Goal: Task Accomplishment & Management: Manage account settings

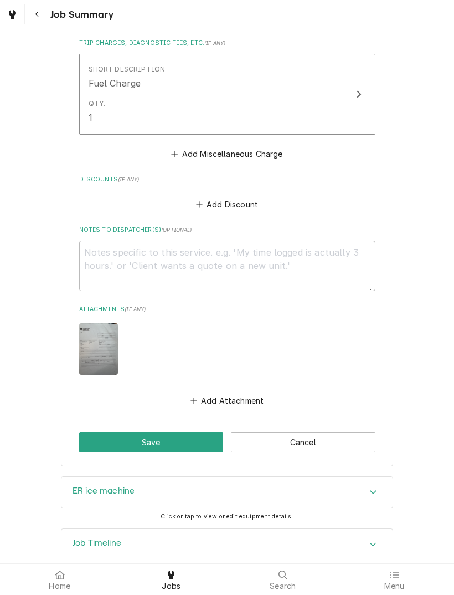
scroll to position [1016, 0]
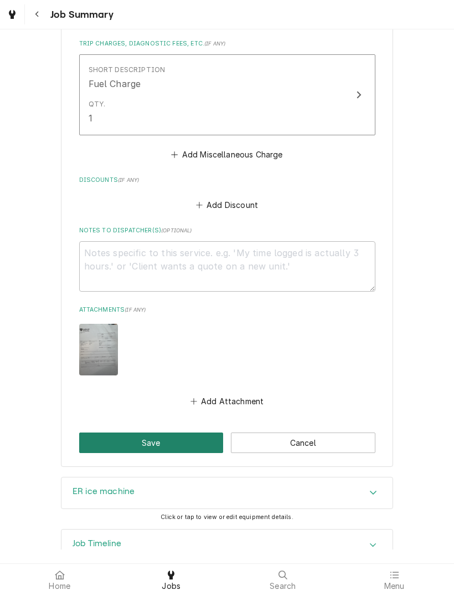
click at [155, 432] on button "Save" at bounding box center [151, 442] width 145 height 21
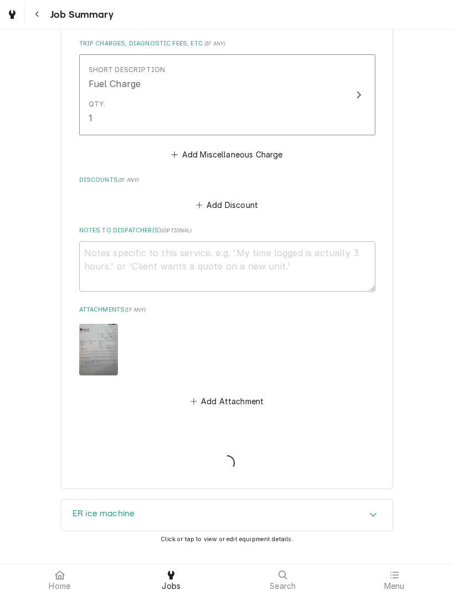
type textarea "x"
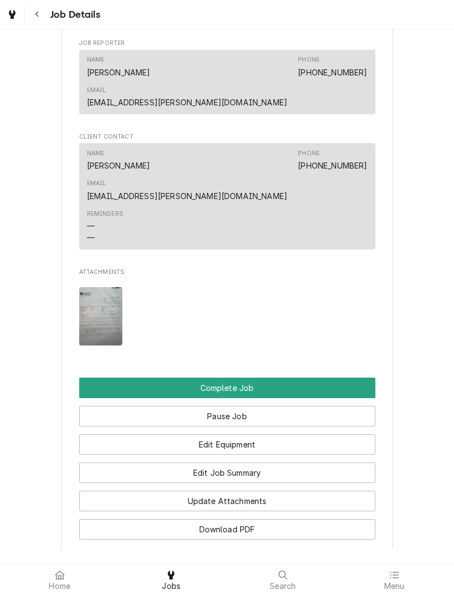
scroll to position [782, 0]
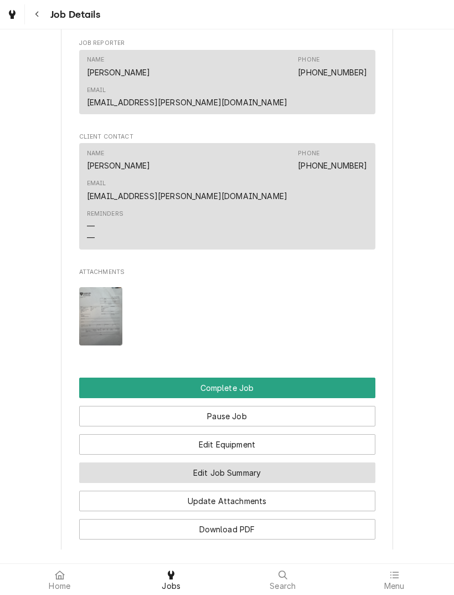
click at [223, 462] on button "Edit Job Summary" at bounding box center [227, 472] width 296 height 21
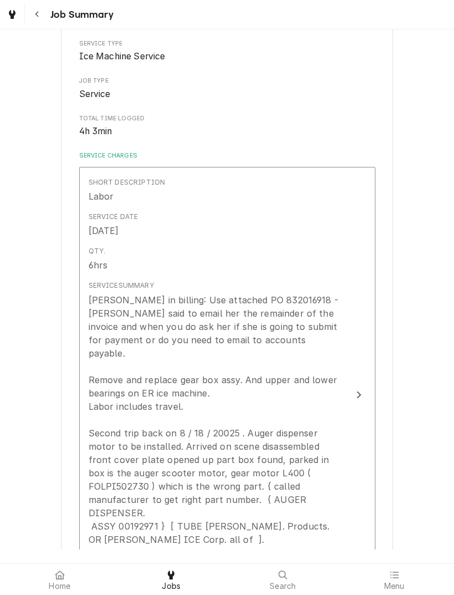
scroll to position [213, 0]
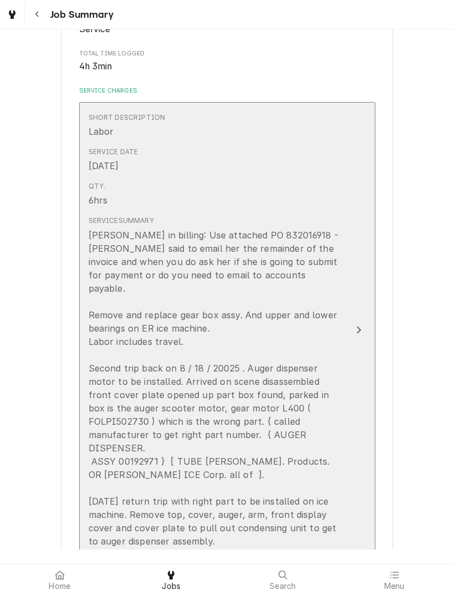
click at [360, 325] on icon "Update Line Item" at bounding box center [359, 329] width 6 height 9
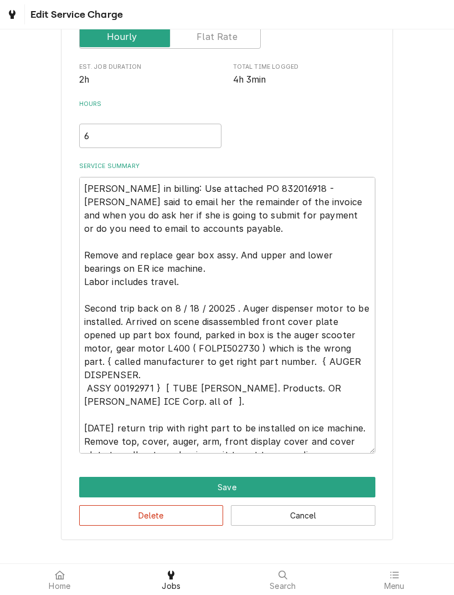
scroll to position [186, 0]
click at [363, 444] on textarea "[PERSON_NAME] in billing: Use attached PO 832016918 - [PERSON_NAME] said to ema…" at bounding box center [227, 315] width 296 height 276
type textarea "x"
type textarea "Leah in billing: Use attached PO 832016918 - Bebe said to email her the remaind…"
type textarea "x"
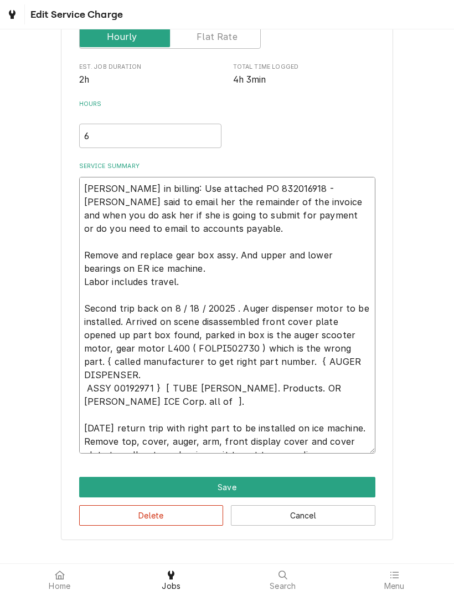
type textarea "Leah in billing: Use attached PO 832016918 - Bebe said to email her the remaind…"
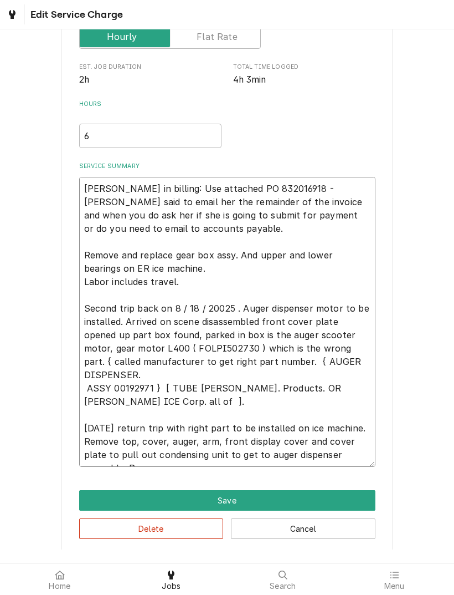
type textarea "x"
type textarea "Leah in billing: Use attached PO 832016918 - Bebe said to email her the remaind…"
type textarea "x"
type textarea "Leah in billing: Use attached PO 832016918 - Bebe said to email her the remaind…"
type textarea "x"
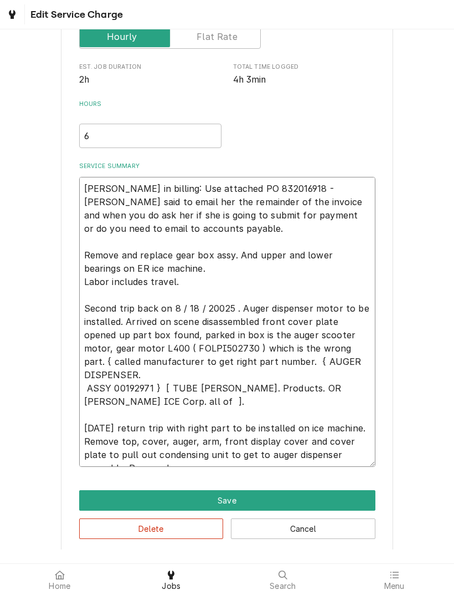
type textarea "Leah in billing: Use attached PO 832016918 - Bebe said to email her the remaind…"
type textarea "x"
type textarea "Leah in billing: Use attached PO 832016918 - Bebe said to email her the remaind…"
type textarea "x"
type textarea "Leah in billing: Use attached PO 832016918 - Bebe said to email her the remaind…"
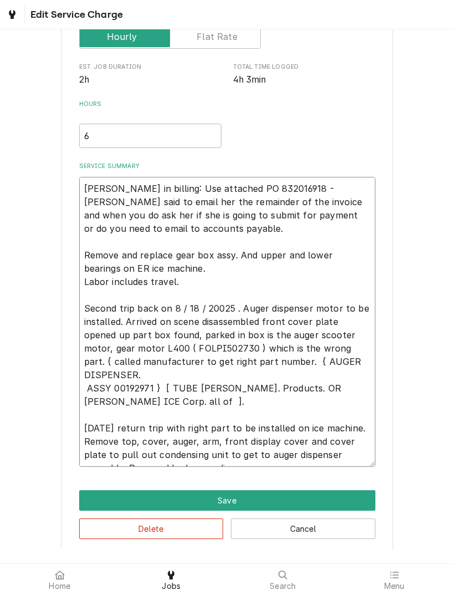
type textarea "x"
type textarea "Leah in billing: Use attached PO 832016918 - Bebe said to email her the remaind…"
type textarea "x"
type textarea "Leah in billing: Use attached PO 832016918 - Bebe said to email her the remaind…"
type textarea "x"
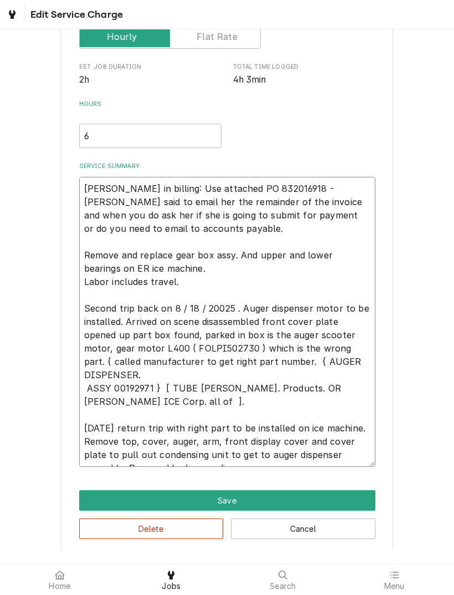
type textarea "Leah in billing: Use attached PO 832016918 - Bebe said to email her the remaind…"
type textarea "x"
type textarea "Leah in billing: Use attached PO 832016918 - Bebe said to email her the remaind…"
type textarea "x"
type textarea "Leah in billing: Use attached PO 832016918 - Bebe said to email her the remaind…"
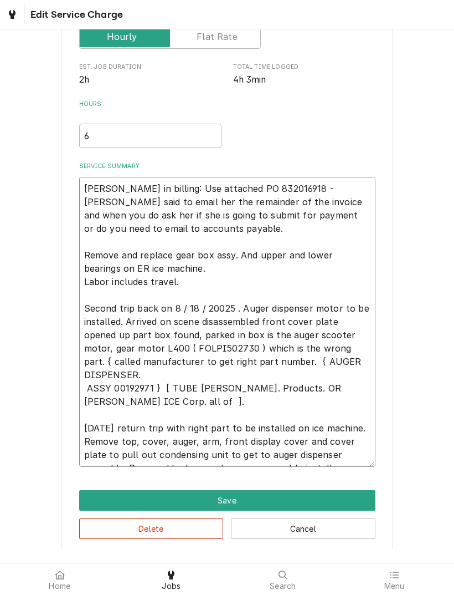
type textarea "x"
type textarea "Leah in billing: Use attached PO 832016918 - Bebe said to email her the remaind…"
type textarea "x"
type textarea "Leah in billing: Use attached PO 832016918 - Bebe said to email her the remaind…"
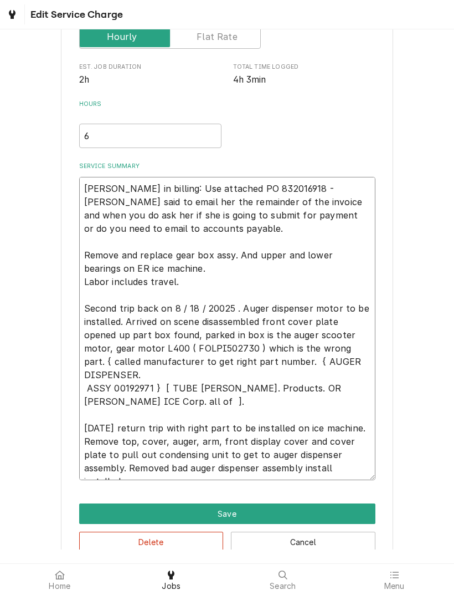
type textarea "x"
type textarea "Leah in billing: Use attached PO 832016918 - Bebe said to email her the remaind…"
type textarea "x"
type textarea "Leah in billing: Use attached PO 832016918 - Bebe said to email her the remaind…"
type textarea "x"
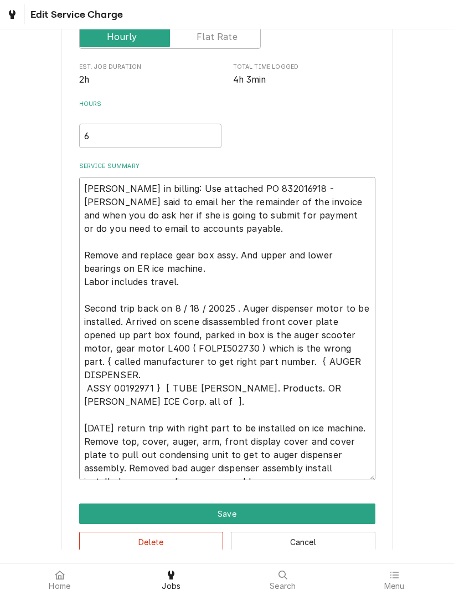
type textarea "Leah in billing: Use attached PO 832016918 - Bebe said to email her the remaind…"
type textarea "x"
type textarea "Leah in billing: Use attached PO 832016918 - Bebe said to email her the remaind…"
type textarea "x"
type textarea "Leah in billing: Use attached PO 832016918 - Bebe said to email her the remaind…"
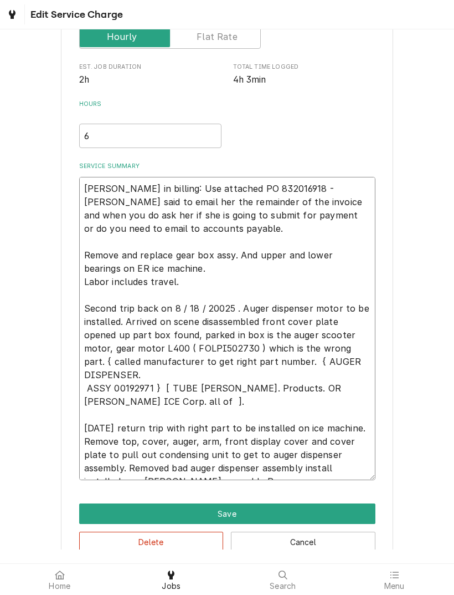
type textarea "x"
type textarea "Leah in billing: Use attached PO 832016918 - Bebe said to email her the remaind…"
type textarea "x"
type textarea "Leah in billing: Use attached PO 832016918 - Bebe said to email her the remaind…"
type textarea "x"
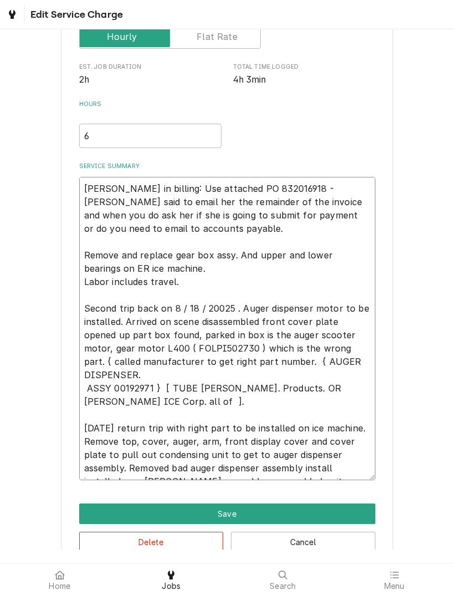
type textarea "Leah in billing: Use attached PO 832016918 - Bebe said to email her the remaind…"
type textarea "x"
type textarea "Leah in billing: Use attached PO 832016918 - Bebe said to email her the remaind…"
type textarea "x"
type textarea "Leah in billing: Use attached PO 832016918 - Bebe said to email her the remaind…"
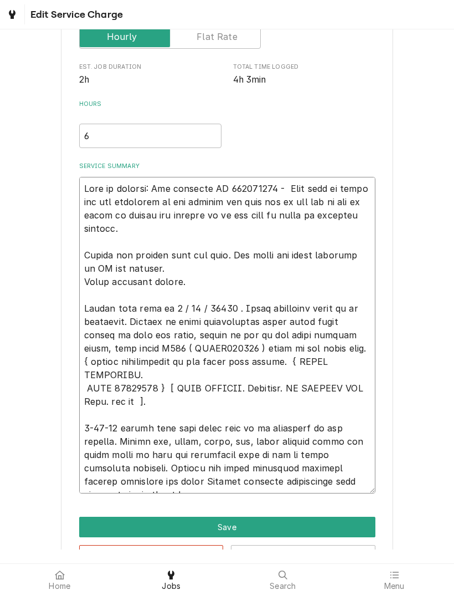
type textarea "x"
type textarea "Leah in billing: Use attached PO 832016918 - Bebe said to email her the remaind…"
type textarea "x"
type textarea "Leah in billing: Use attached PO 832016918 - Bebe said to email her the remaind…"
type textarea "x"
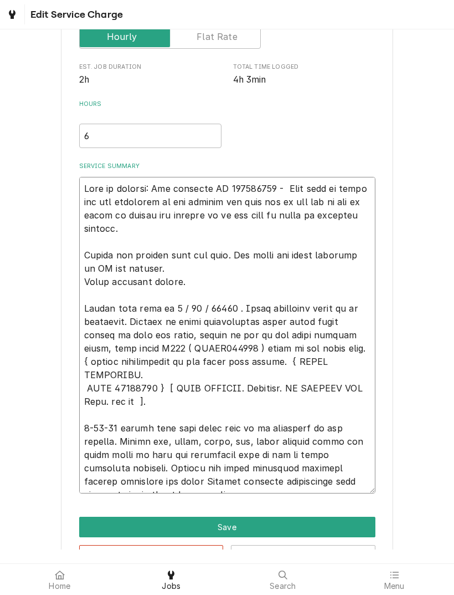
type textarea "Leah in billing: Use attached PO 832016918 - Bebe said to email her the remaind…"
type textarea "x"
type textarea "Leah in billing: Use attached PO 832016918 - Bebe said to email her the remaind…"
type textarea "x"
type textarea "Leah in billing: Use attached PO 832016918 - Bebe said to email her the remaind…"
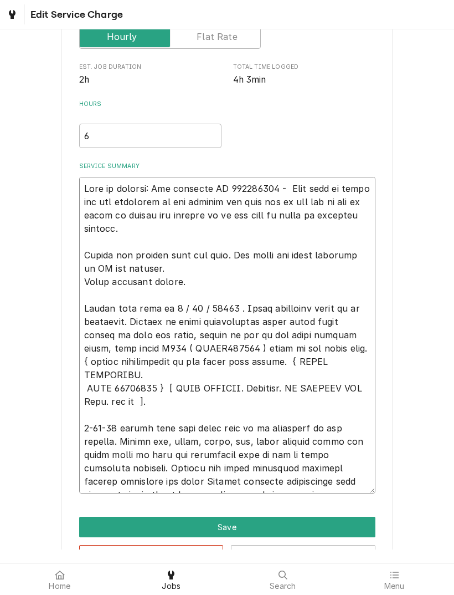
type textarea "x"
type textarea "Leah in billing: Use attached PO 832016918 - Bebe said to email her the remaind…"
type textarea "x"
type textarea "Leah in billing: Use attached PO 832016918 - Bebe said to email her the remaind…"
type textarea "x"
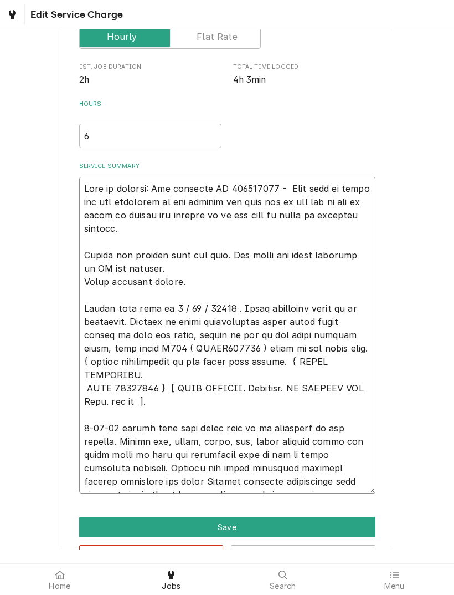
type textarea "Leah in billing: Use attached PO 832016918 - Bebe said to email her the remaind…"
type textarea "x"
type textarea "Leah in billing: Use attached PO 832016918 - Bebe said to email her the remaind…"
type textarea "x"
type textarea "Leah in billing: Use attached PO 832016918 - Bebe said to email her the remaind…"
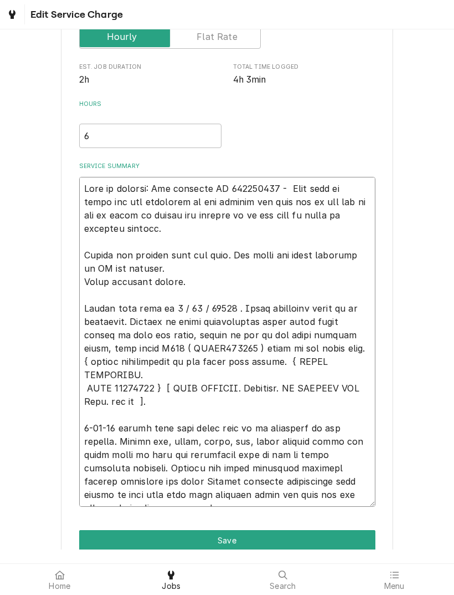
type textarea "x"
type textarea "Leah in billing: Use attached PO 832016918 - Bebe said to email her the remaind…"
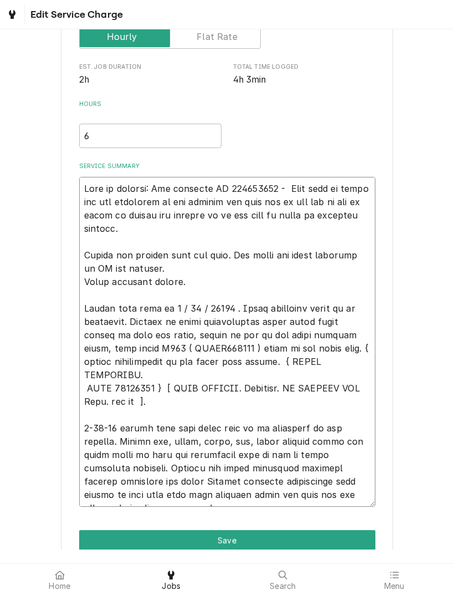
type textarea "x"
type textarea "Leah in billing: Use attached PO 832016918 - Bebe said to email her the remaind…"
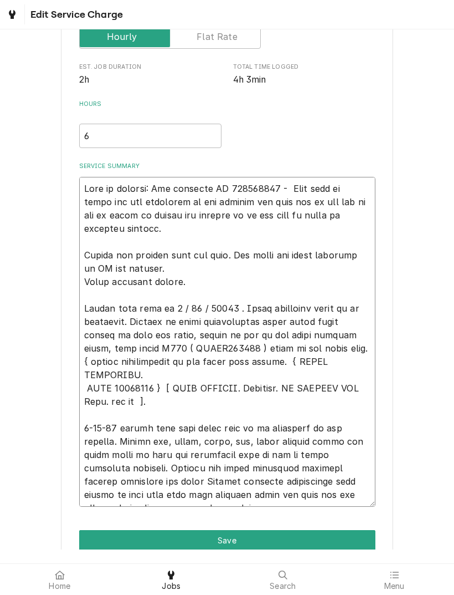
type textarea "x"
type textarea "Leah in billing: Use attached PO 832016918 - Bebe said to email her the remaind…"
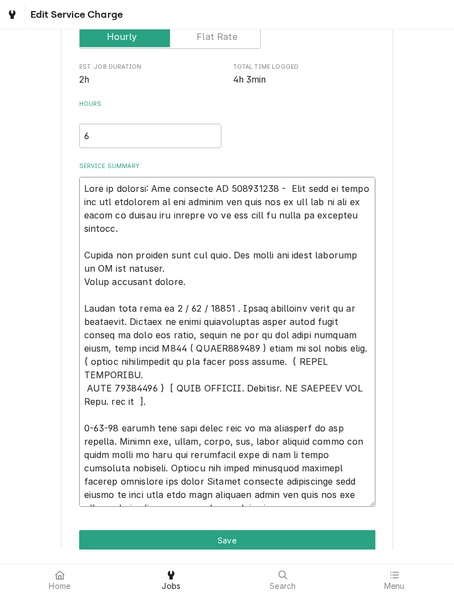
type textarea "x"
type textarea "Leah in billing: Use attached PO 832016918 - Bebe said to email her the remaind…"
type textarea "x"
type textarea "Leah in billing: Use attached PO 832016918 - Bebe said to email her the remaind…"
type textarea "x"
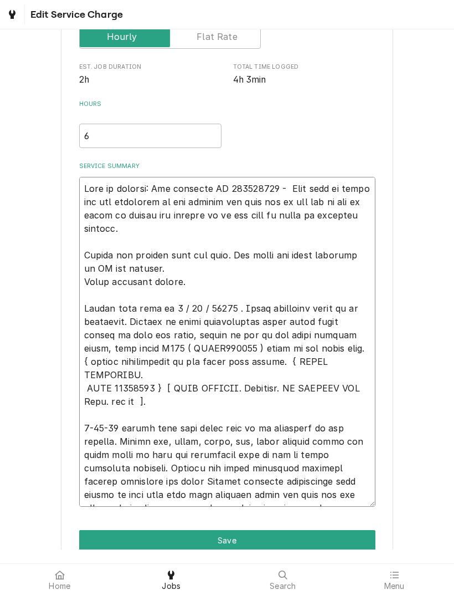
type textarea "Leah in billing: Use attached PO 832016918 - Bebe said to email her the remaind…"
type textarea "x"
type textarea "Leah in billing: Use attached PO 832016918 - Bebe said to email her the remaind…"
type textarea "x"
type textarea "Leah in billing: Use attached PO 832016918 - Bebe said to email her the remaind…"
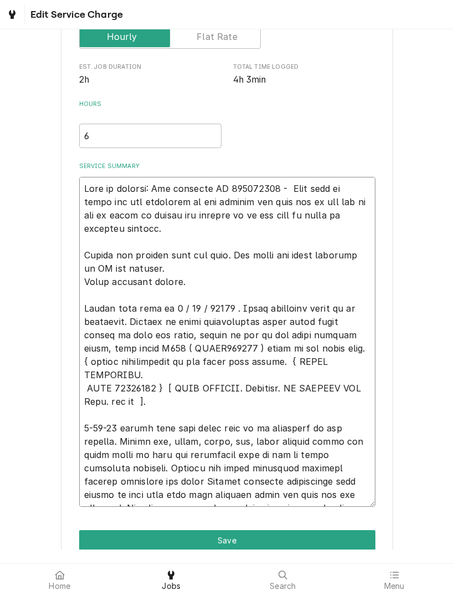
type textarea "x"
type textarea "Leah in billing: Use attached PO 832016918 - Bebe said to email her the remaind…"
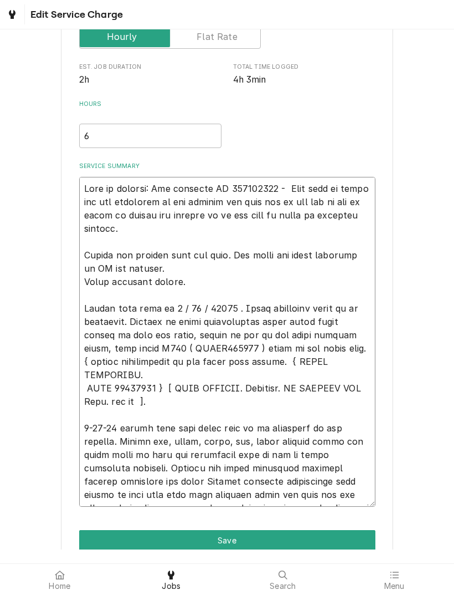
type textarea "x"
type textarea "Leah in billing: Use attached PO 832016918 - Bebe said to email her the remaind…"
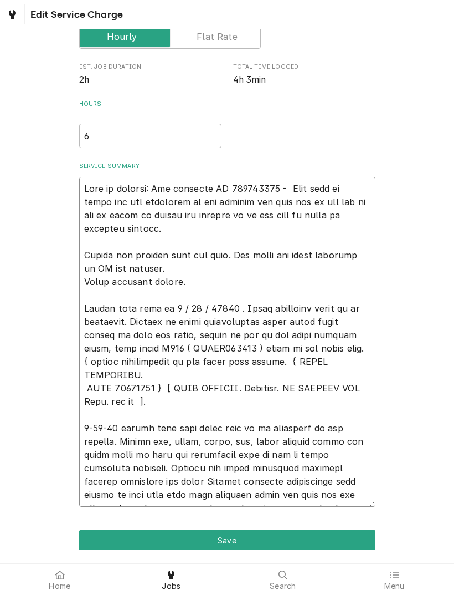
type textarea "x"
type textarea "Leah in billing: Use attached PO 832016918 - Bebe said to email her the remaind…"
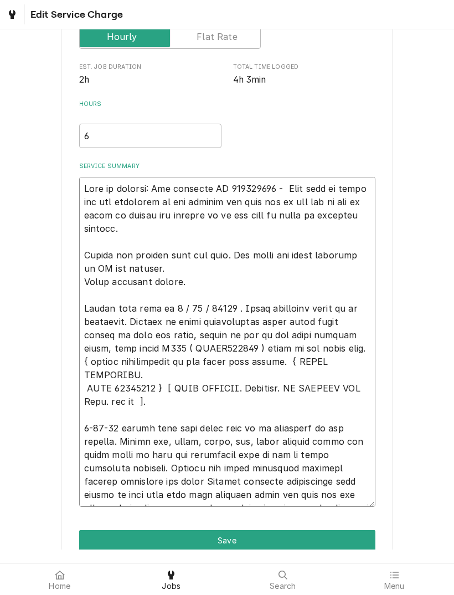
type textarea "x"
type textarea "Leah in billing: Use attached PO 832016918 - Bebe said to email her the remaind…"
type textarea "x"
type textarea "Leah in billing: Use attached PO 832016918 - Bebe said to email her the remaind…"
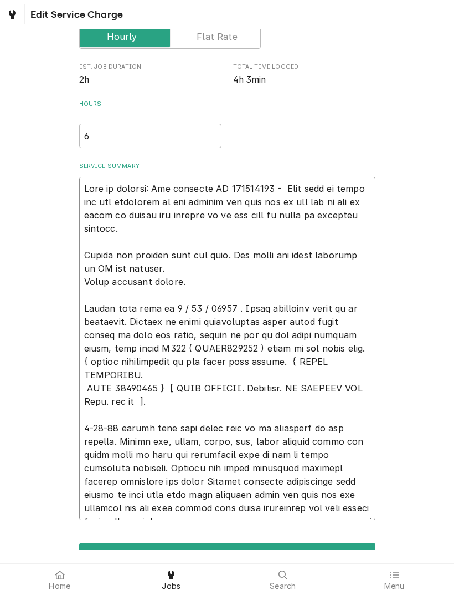
type textarea "x"
type textarea "Leah in billing: Use attached PO 832016918 - Bebe said to email her the remaind…"
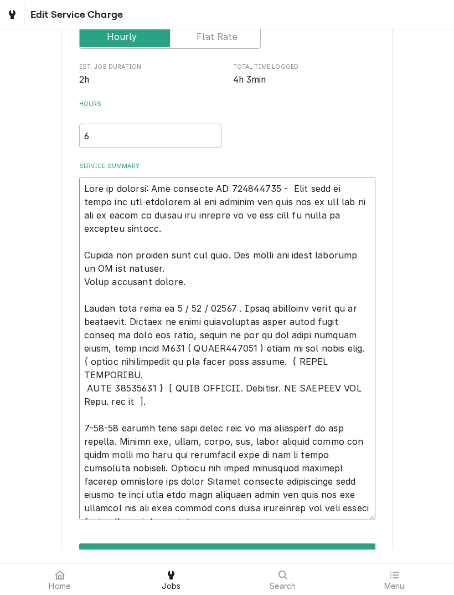
type textarea "x"
type textarea "Leah in billing: Use attached PO 832016918 - Bebe said to email her the remaind…"
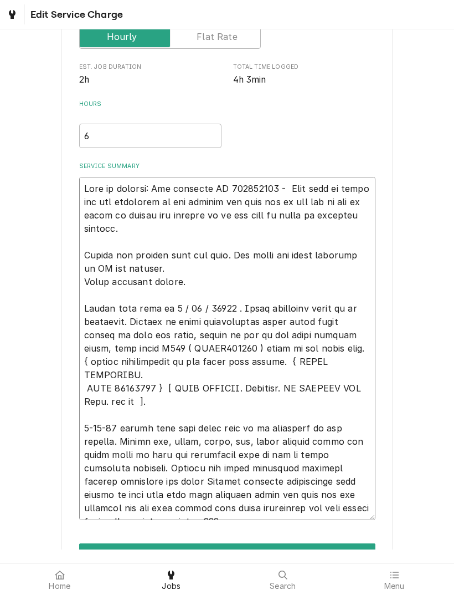
type textarea "x"
type textarea "Leah in billing: Use attached PO 832016918 - Bebe said to email her the remaind…"
type textarea "x"
type textarea "Leah in billing: Use attached PO 832016918 - Bebe said to email her the remaind…"
type textarea "x"
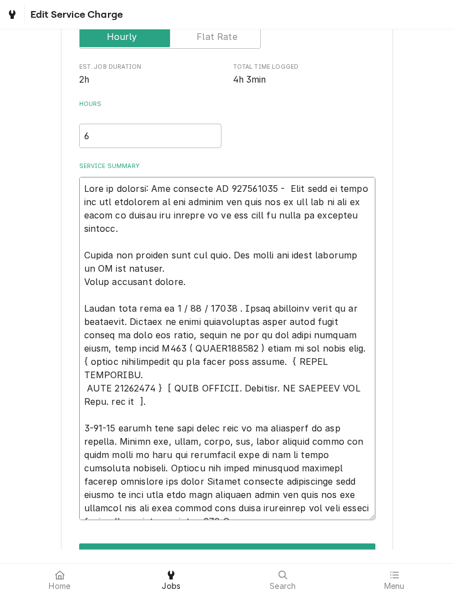
type textarea "Leah in billing: Use attached PO 832016918 - Bebe said to email her the remaind…"
type textarea "x"
type textarea "Leah in billing: Use attached PO 832016918 - Bebe said to email her the remaind…"
type textarea "x"
type textarea "Leah in billing: Use attached PO 832016918 - Bebe said to email her the remaind…"
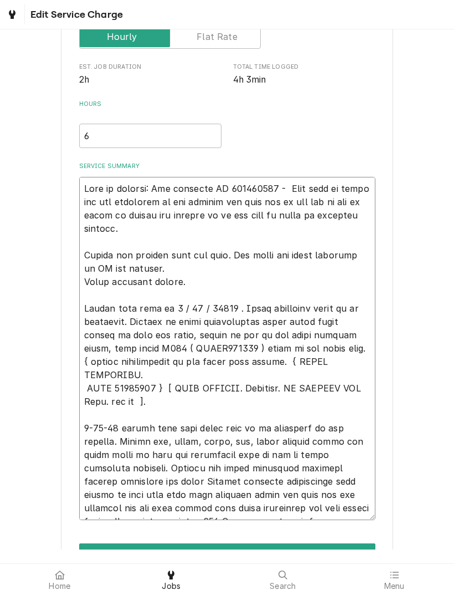
type textarea "x"
type textarea "Leah in billing: Use attached PO 832016918 - Bebe said to email her the remaind…"
type textarea "x"
type textarea "Leah in billing: Use attached PO 832016918 - Bebe said to email her the remaind…"
type textarea "x"
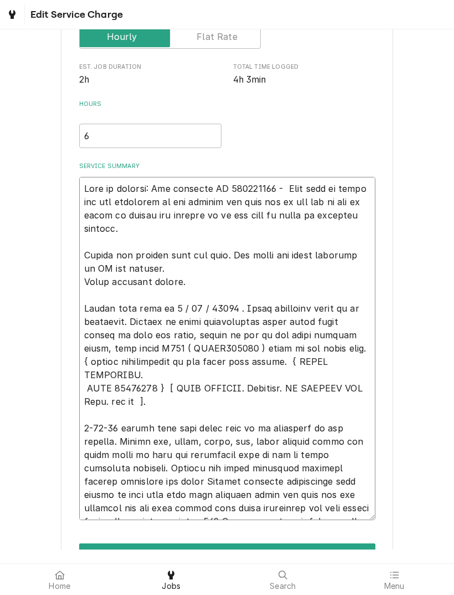
type textarea "Leah in billing: Use attached PO 832016918 - Bebe said to email her the remaind…"
type textarea "x"
type textarea "Leah in billing: Use attached PO 832016918 - Bebe said to email her the remaind…"
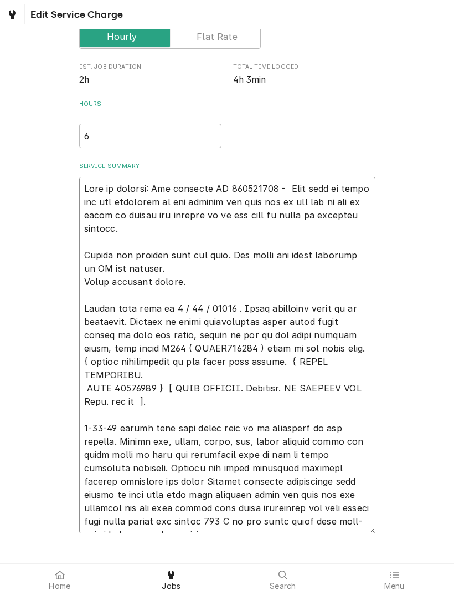
type textarea "x"
type textarea "Leah in billing: Use attached PO 832016918 - Bebe said to email her the remaind…"
type textarea "x"
type textarea "Leah in billing: Use attached PO 832016918 - Bebe said to email her the remaind…"
type textarea "x"
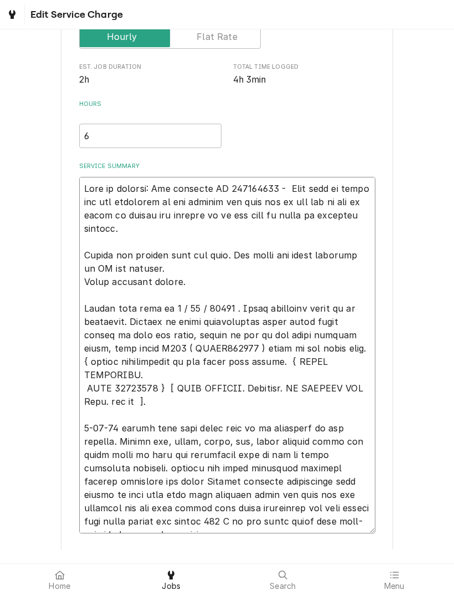
type textarea "Leah in billing: Use attached PO 832016918 - Bebe said to email her the remaind…"
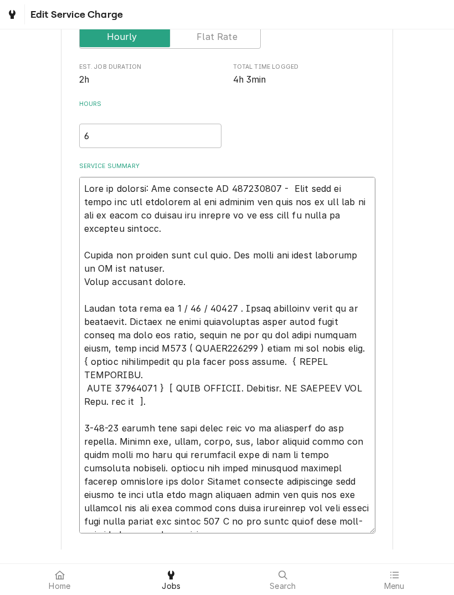
type textarea "x"
type textarea "Leah in billing: Use attached PO 832016918 - Bebe said to email her the remaind…"
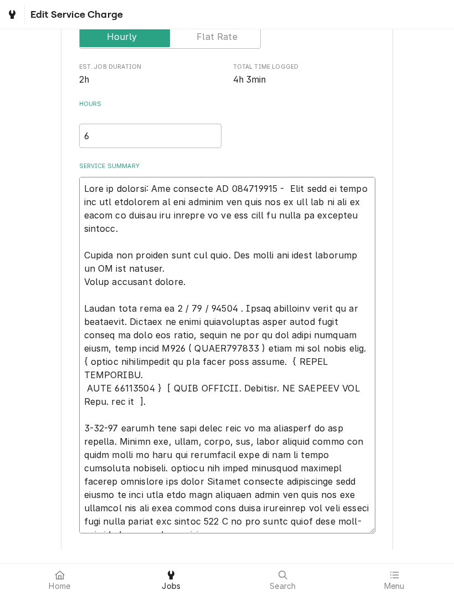
type textarea "x"
type textarea "Leah in billing: Use attached PO 832016918 - Bebe said to email her the remaind…"
type textarea "x"
type textarea "Leah in billing: Use attached PO 832016918 - Bebe said to email her the remaind…"
type textarea "x"
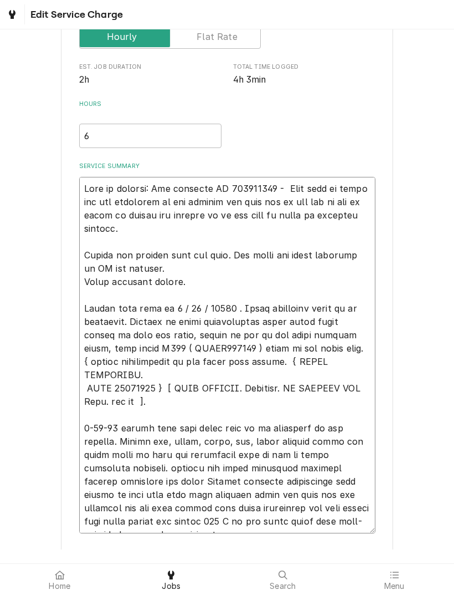
type textarea "Leah in billing: Use attached PO 832016918 - Bebe said to email her the remaind…"
type textarea "x"
type textarea "Leah in billing: Use attached PO 832016918 - Bebe said to email her the remaind…"
type textarea "x"
type textarea "Leah in billing: Use attached PO 832016918 - Bebe said to email her the remaind…"
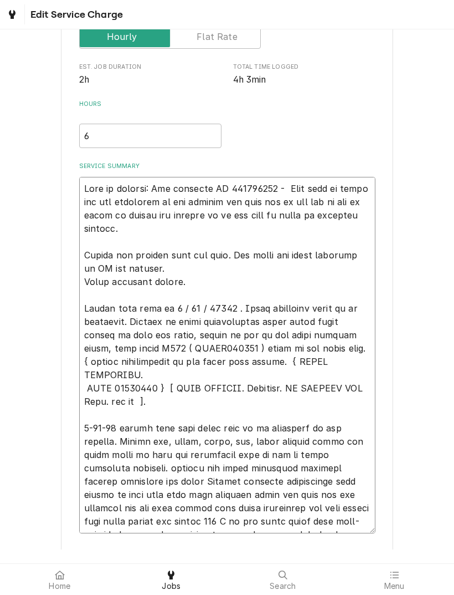
type textarea "x"
type textarea "Leah in billing: Use attached PO 832016918 - Bebe said to email her the remaind…"
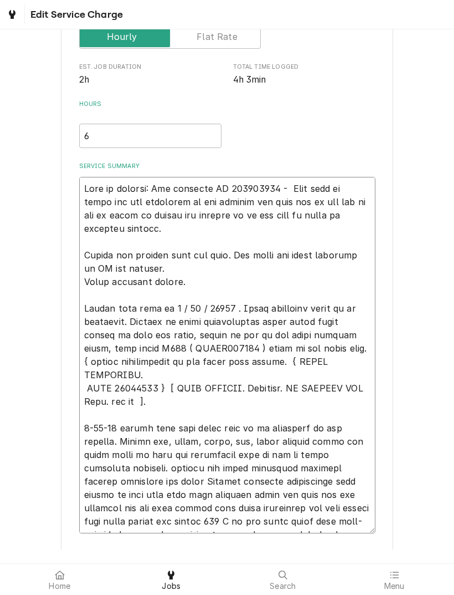
type textarea "x"
type textarea "Leah in billing: Use attached PO 832016918 - Bebe said to email her the remaind…"
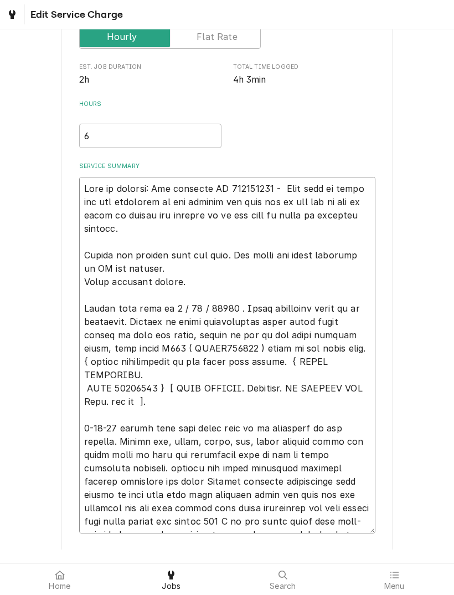
type textarea "x"
type textarea "Leah in billing: Use attached PO 832016918 - Bebe said to email her the remaind…"
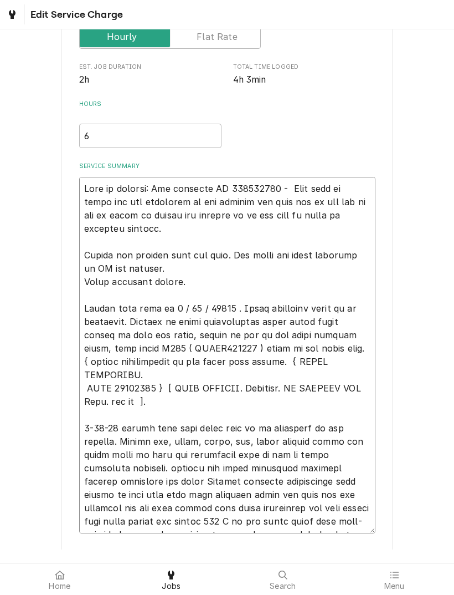
type textarea "x"
type textarea "Leah in billing: Use attached PO 832016918 - Bebe said to email her the remaind…"
type textarea "x"
type textarea "Leah in billing: Use attached PO 832016918 - Bebe said to email her the remaind…"
type textarea "x"
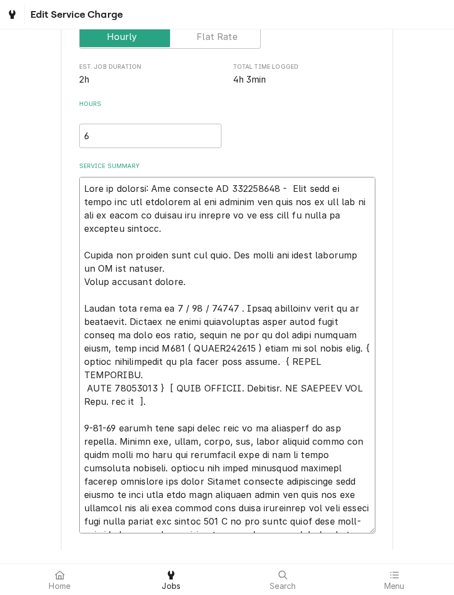
type textarea "Leah in billing: Use attached PO 832016918 - Bebe said to email her the remaind…"
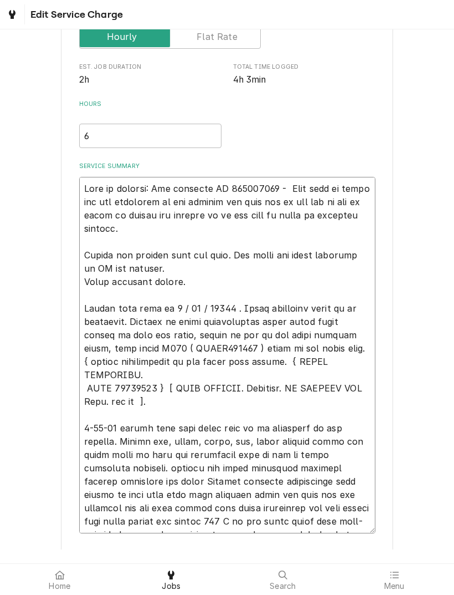
type textarea "x"
type textarea "Leah in billing: Use attached PO 832016918 - Bebe said to email her the remaind…"
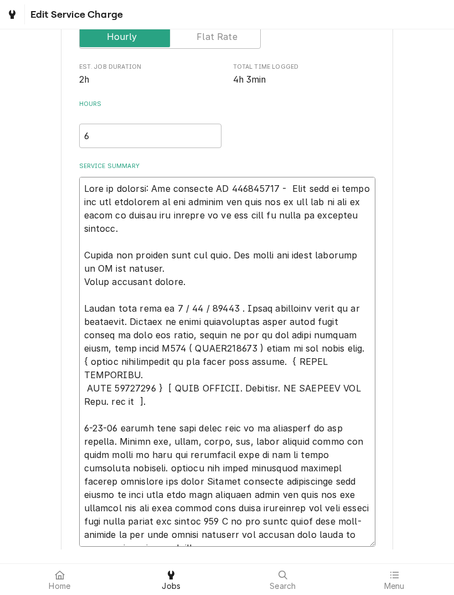
type textarea "x"
type textarea "Leah in billing: Use attached PO 832016918 - Bebe said to email her the remaind…"
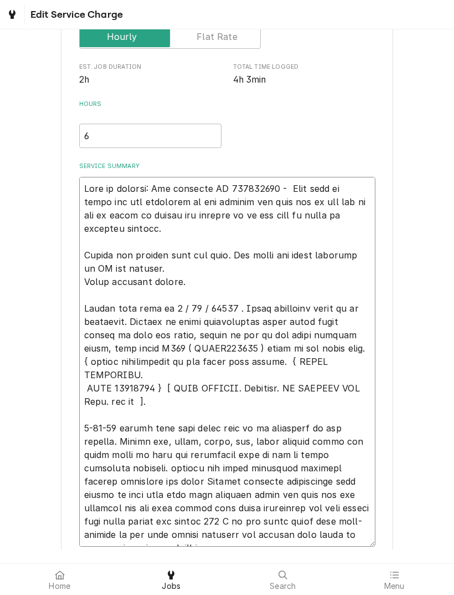
type textarea "x"
type textarea "Leah in billing: Use attached PO 832016918 - Bebe said to email her the remaind…"
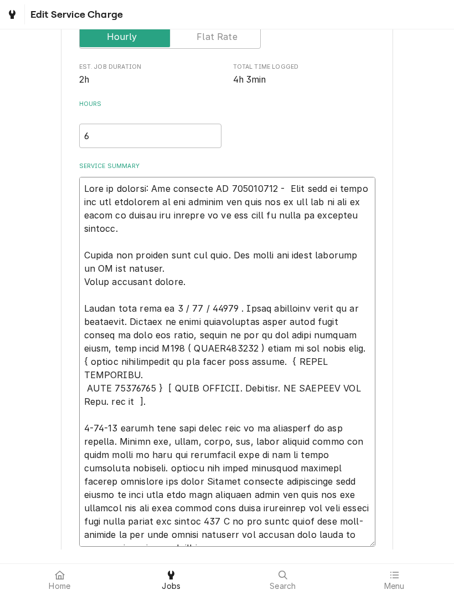
type textarea "x"
type textarea "Leah in billing: Use attached PO 832016918 - Bebe said to email her the remaind…"
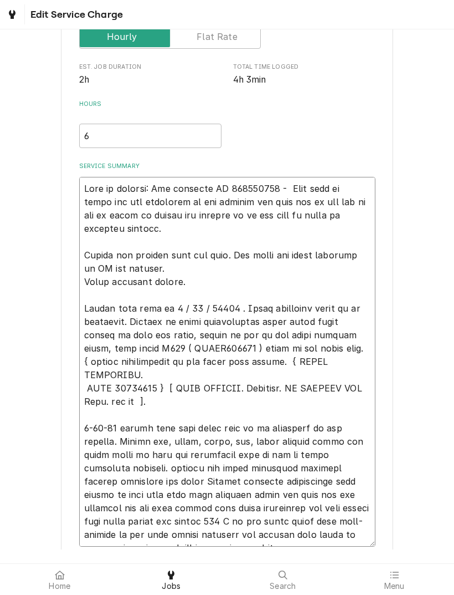
type textarea "x"
type textarea "Leah in billing: Use attached PO 832016918 - Bebe said to email her the remaind…"
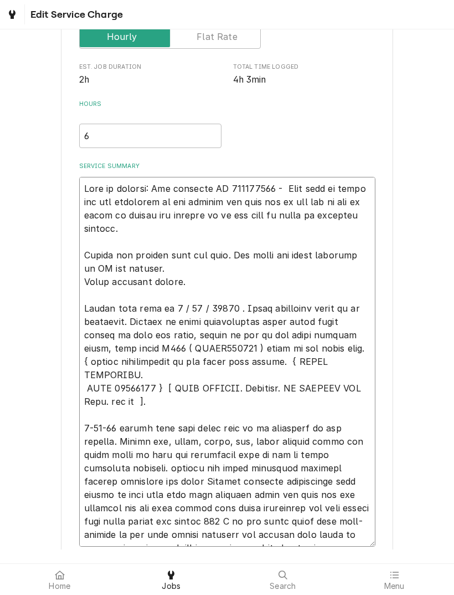
type textarea "x"
type textarea "Leah in billing: Use attached PO 832016918 - Bebe said to email her the remaind…"
type textarea "x"
type textarea "Leah in billing: Use attached PO 832016918 - Bebe said to email her the remaind…"
type textarea "x"
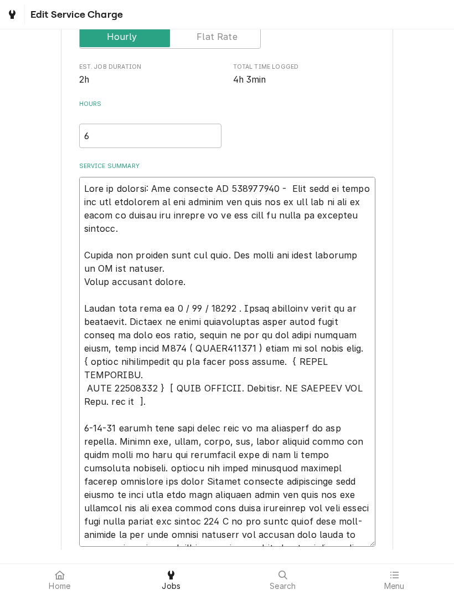
type textarea "Leah in billing: Use attached PO 832016918 - Bebe said to email her the remaind…"
type textarea "x"
type textarea "Leah in billing: Use attached PO 832016918 - Bebe said to email her the remaind…"
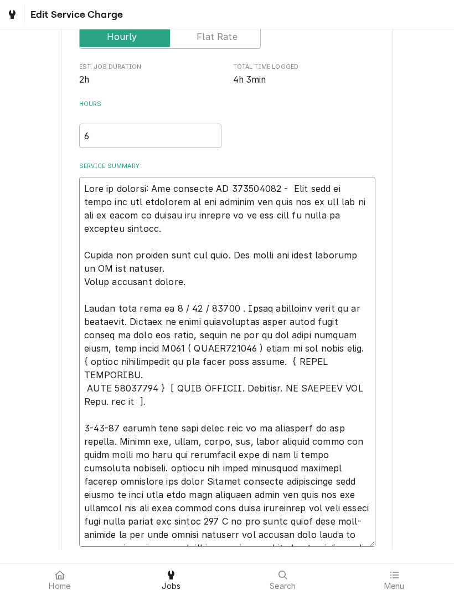
type textarea "x"
type textarea "Leah in billing: Use attached PO 832016918 - Bebe said to email her the remaind…"
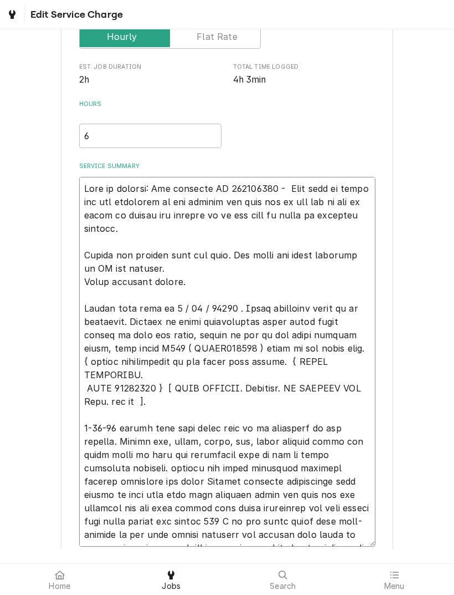
scroll to position [189, 0]
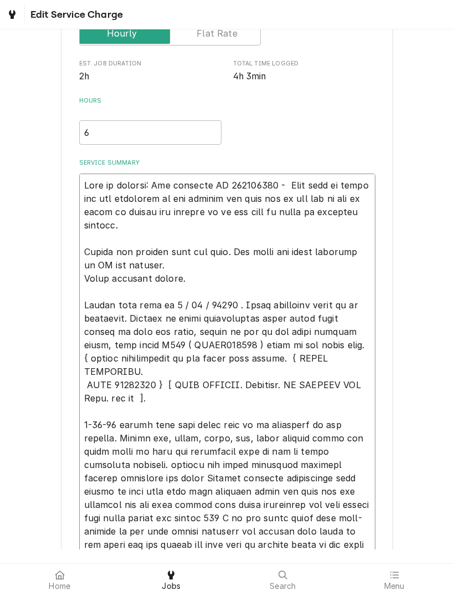
type textarea "x"
type textarea "Leah in billing: Use attached PO 832016918 - Bebe said to email her the remaind…"
type textarea "x"
type textarea "Leah in billing: Use attached PO 832016918 - Bebe said to email her the remaind…"
type textarea "x"
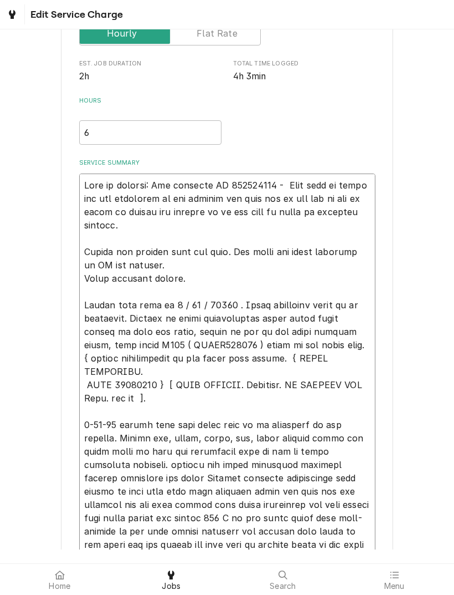
type textarea "Leah in billing: Use attached PO 832016918 - Bebe said to email her the remaind…"
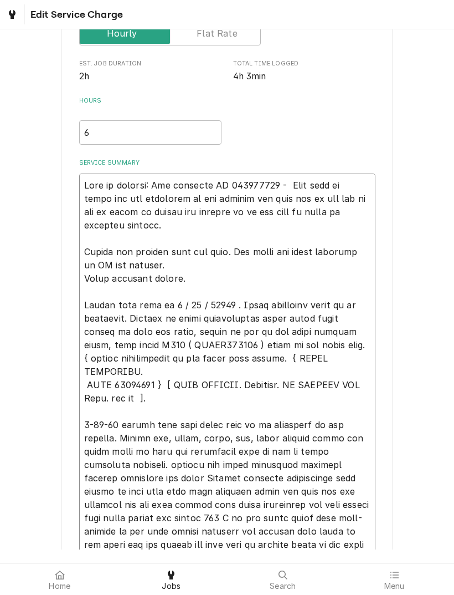
type textarea "x"
type textarea "Leah in billing: Use attached PO 832016918 - Bebe said to email her the remaind…"
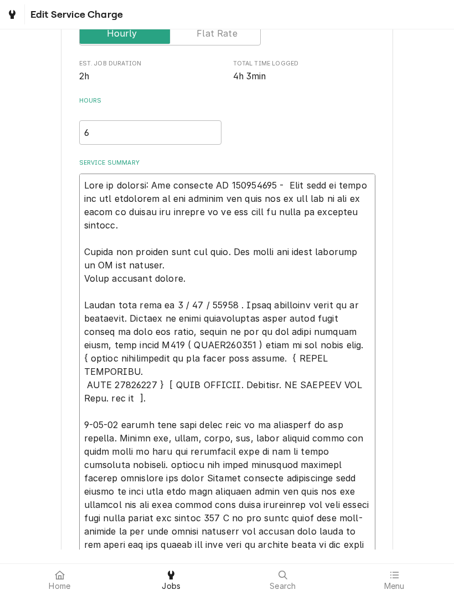
type textarea "x"
type textarea "Leah in billing: Use attached PO 832016918 - Bebe said to email her the remaind…"
type textarea "x"
type textarea "Leah in billing: Use attached PO 832016918 - Bebe said to email her the remaind…"
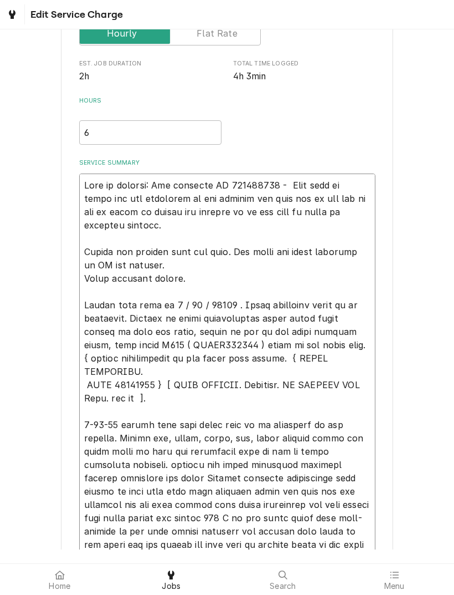
type textarea "x"
type textarea "Leah in billing: Use attached PO 832016918 - Bebe said to email her the remaind…"
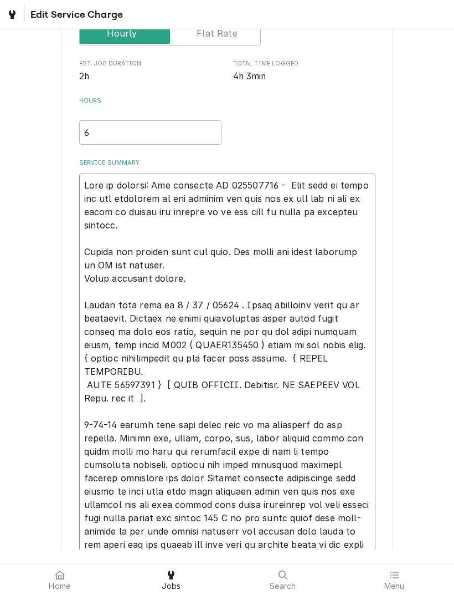
type textarea "x"
type textarea "Leah in billing: Use attached PO 832016918 - Bebe said to email her the remaind…"
type textarea "x"
type textarea "Leah in billing: Use attached PO 832016918 - Bebe said to email her the remaind…"
type textarea "x"
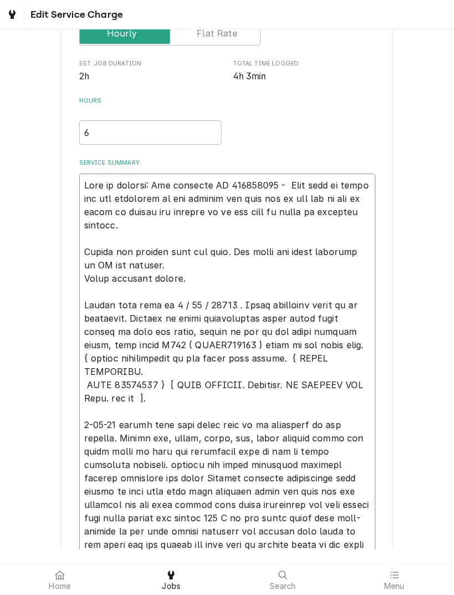
type textarea "Leah in billing: Use attached PO 832016918 - Bebe said to email her the remaind…"
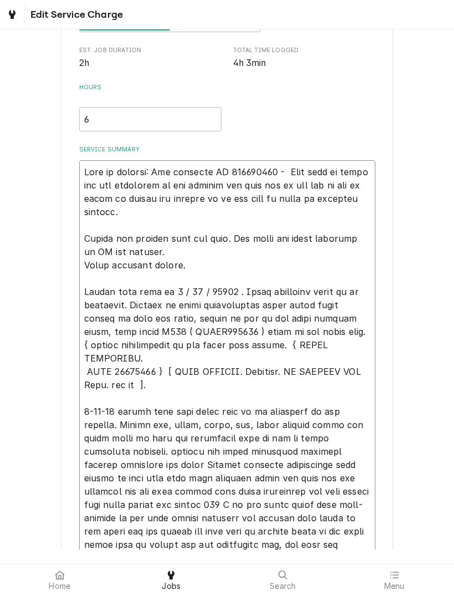
type textarea "x"
type textarea "Leah in billing: Use attached PO 832016918 - Bebe said to email her the remaind…"
type textarea "x"
type textarea "Leah in billing: Use attached PO 832016918 - Bebe said to email her the remaind…"
type textarea "x"
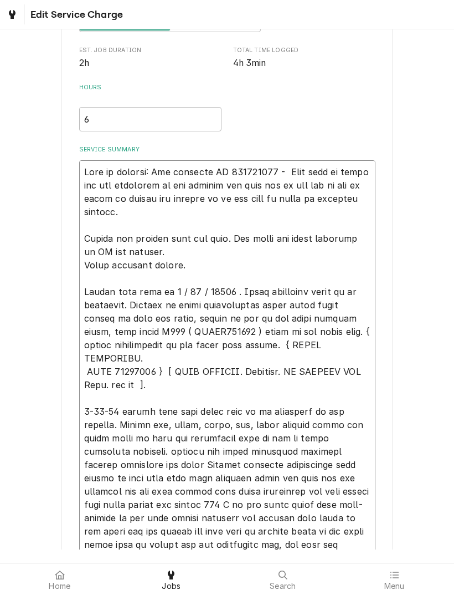
type textarea "Leah in billing: Use attached PO 832016918 - Bebe said to email her the remaind…"
type textarea "x"
type textarea "Leah in billing: Use attached PO 832016918 - Bebe said to email her the remaind…"
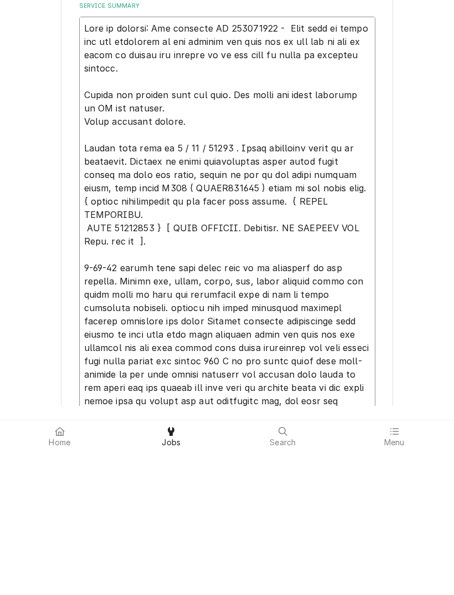
type textarea "x"
type textarea "Leah in billing: Use attached PO 832016918 - Bebe said to email her the remaind…"
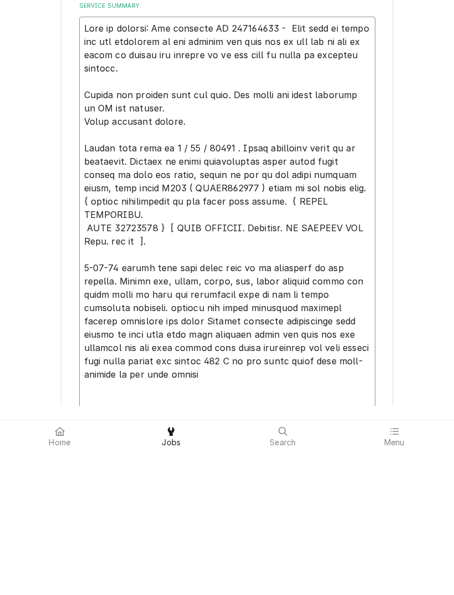
type textarea "x"
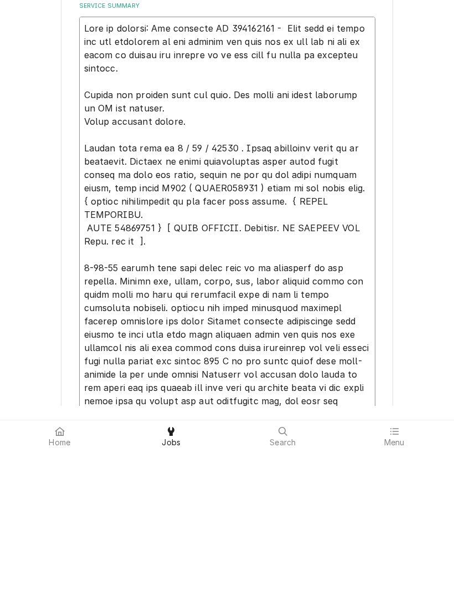
type textarea "Leah in billing: Use attached PO 832016918 - Bebe said to email her the remaind…"
type textarea "x"
type textarea "Leah in billing: Use attached PO 832016918 - Bebe said to email her the remaind…"
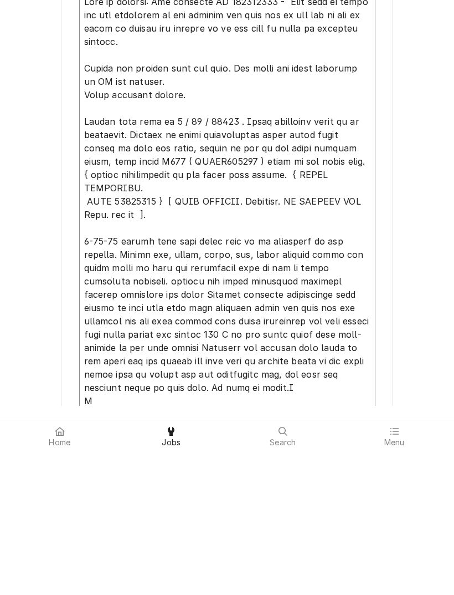
scroll to position [242, 0]
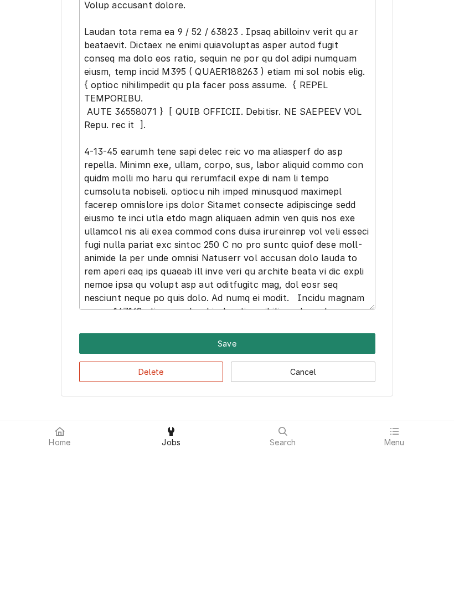
click at [222, 477] on button "Save" at bounding box center [227, 487] width 296 height 21
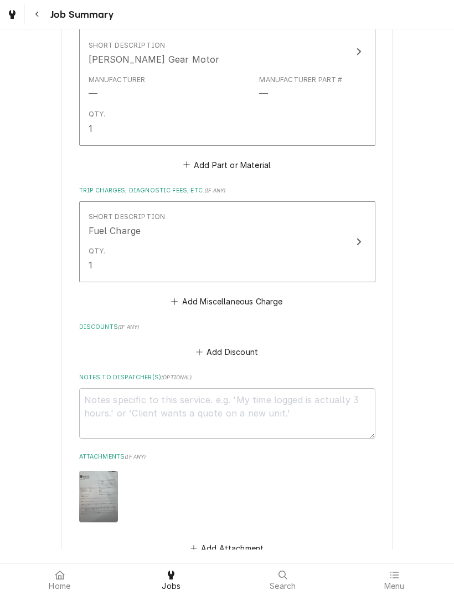
scroll to position [1003, 0]
click at [236, 156] on button "Add Part or Material" at bounding box center [226, 164] width 91 height 16
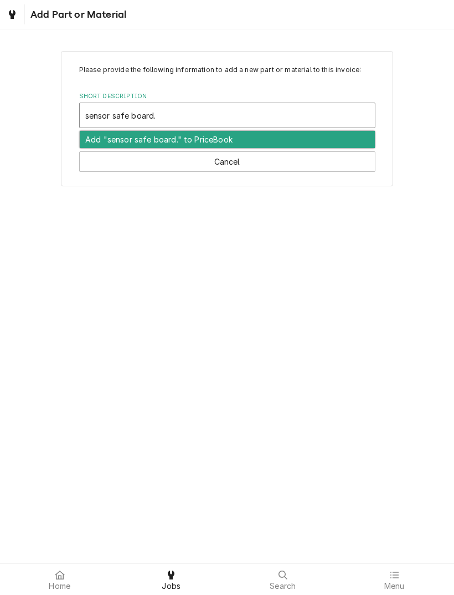
click at [124, 136] on div "Add "sensor safe board." to PriceBook" at bounding box center [227, 139] width 295 height 17
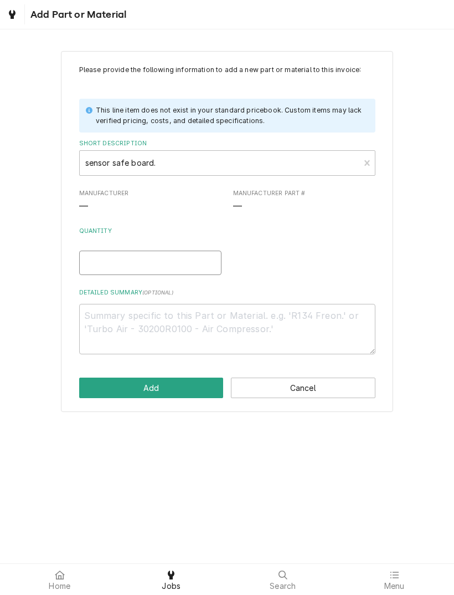
click at [95, 258] on input "Quantity" at bounding box center [150, 262] width 142 height 24
click at [103, 327] on textarea "Detailed Summary ( optional )" at bounding box center [227, 329] width 296 height 50
click at [94, 207] on span "—" at bounding box center [150, 206] width 142 height 13
click at [87, 203] on span "—" at bounding box center [83, 206] width 9 height 11
click at [241, 204] on span "—" at bounding box center [237, 206] width 9 height 11
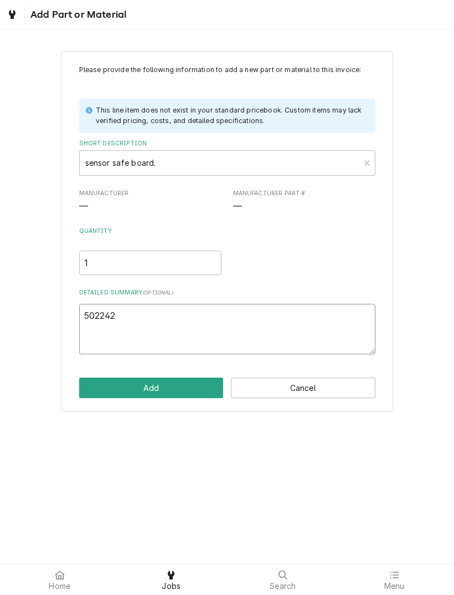
click at [165, 311] on textarea "502242" at bounding box center [227, 329] width 296 height 50
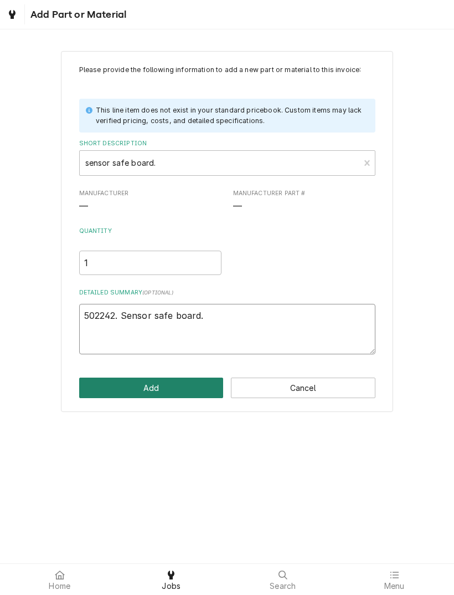
click at [156, 378] on button "Add" at bounding box center [151, 387] width 145 height 21
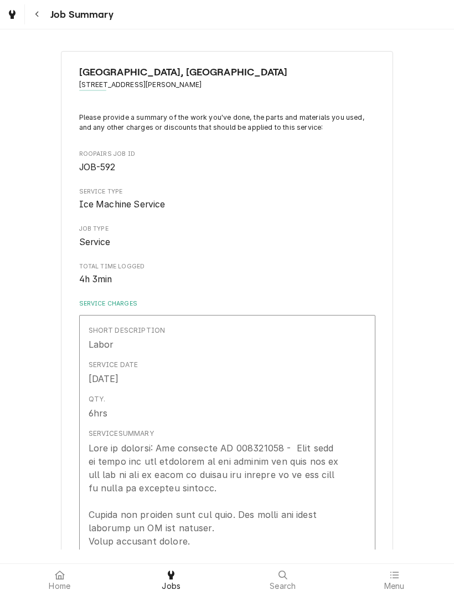
scroll to position [1003, 0]
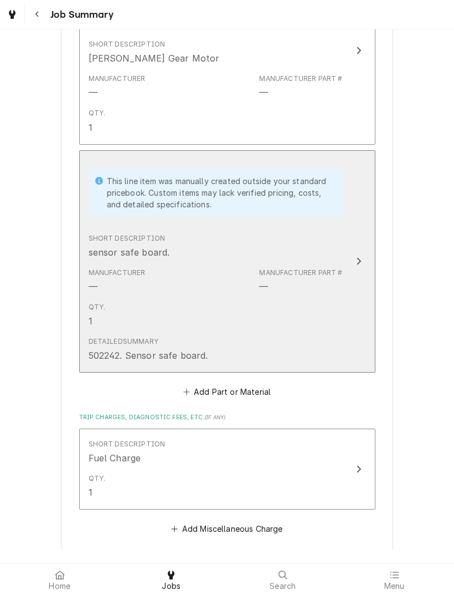
click at [340, 168] on div "This line item was manually created outside your standard pricebook. Custom ite…" at bounding box center [216, 192] width 254 height 48
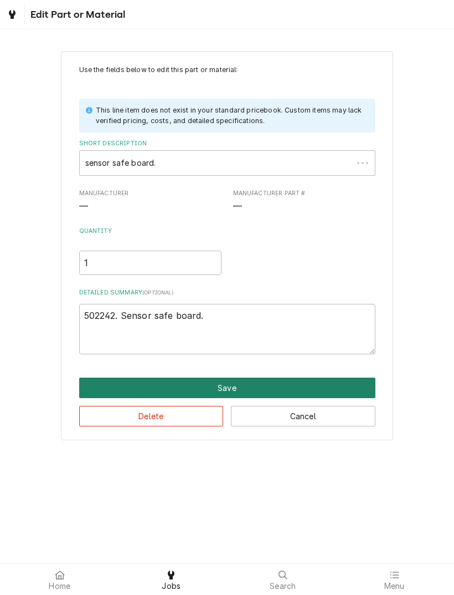
click at [228, 378] on button "Save" at bounding box center [227, 387] width 296 height 21
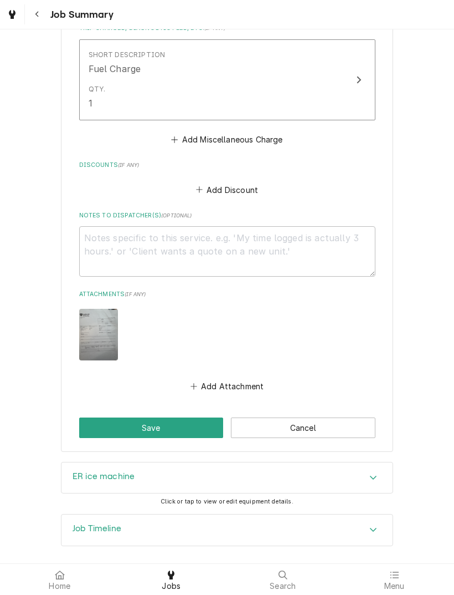
scroll to position [1391, 0]
click at [116, 229] on textarea "Notes to Dispatcher(s) ( optional )" at bounding box center [227, 252] width 296 height 50
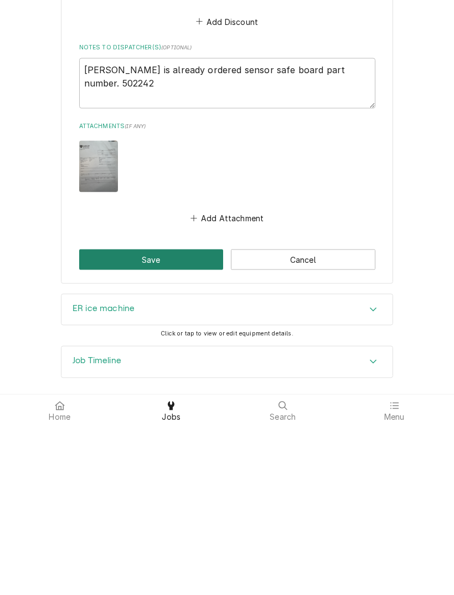
click at [147, 418] on button "Save" at bounding box center [151, 428] width 145 height 21
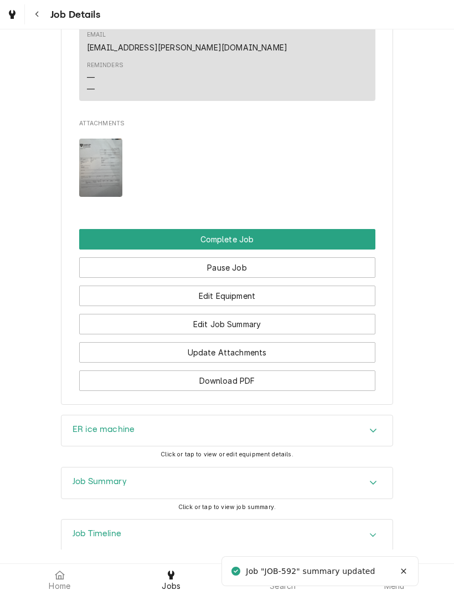
scroll to position [930, 0]
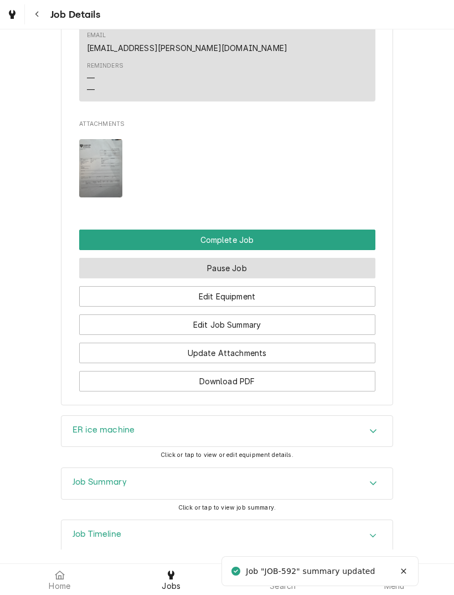
click at [224, 258] on button "Pause Job" at bounding box center [227, 268] width 296 height 21
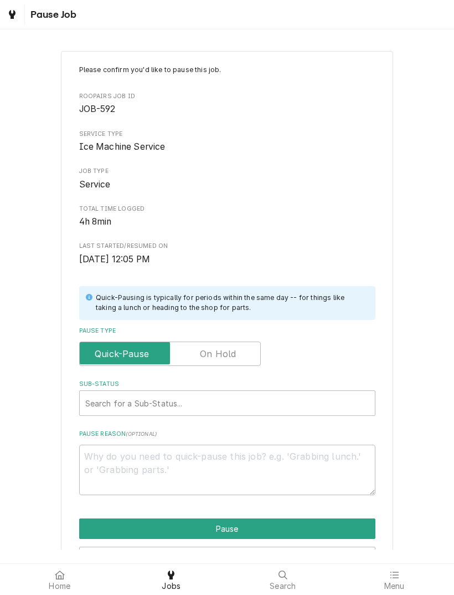
click at [218, 341] on input "Pause Type" at bounding box center [170, 353] width 172 height 24
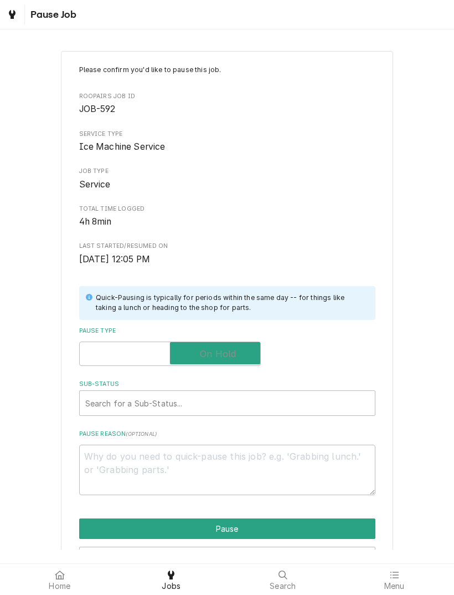
checkbox input "true"
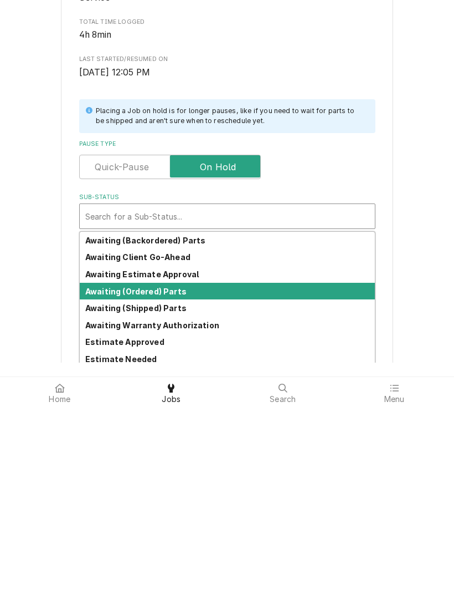
click at [144, 469] on div "Awaiting (Ordered) Parts" at bounding box center [227, 477] width 295 height 17
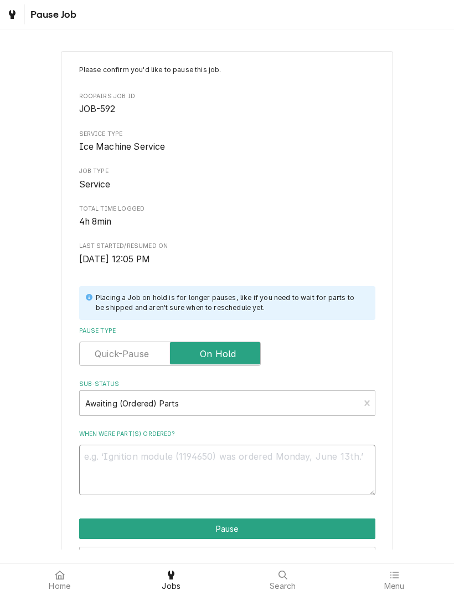
click at [129, 453] on textarea "When were part(s) ordered?" at bounding box center [227, 469] width 296 height 50
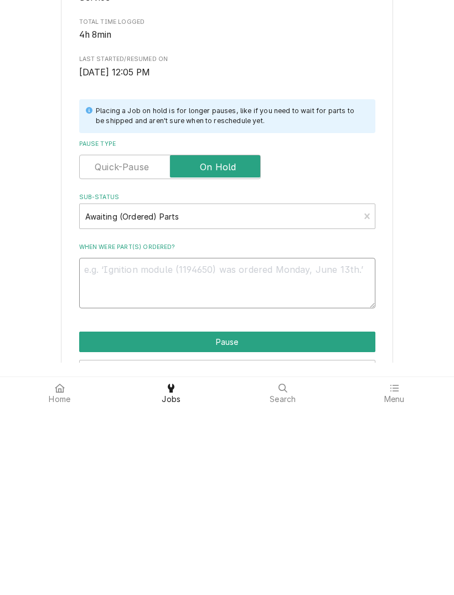
type textarea "x"
type textarea "C"
type textarea "x"
type textarea "Cus"
type textarea "x"
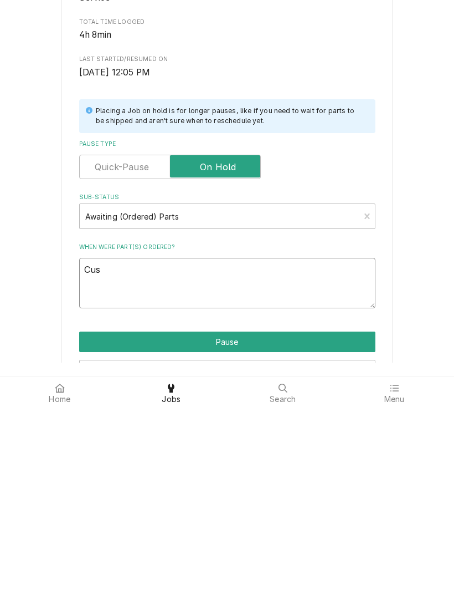
type textarea "Custo"
type textarea "x"
type textarea "Custome"
type textarea "x"
type textarea "Customer"
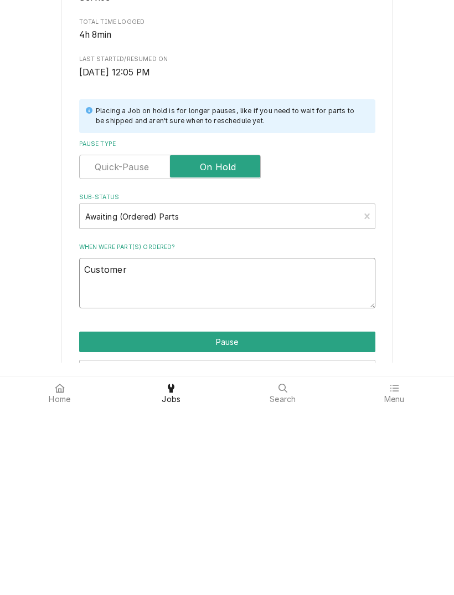
type textarea "x"
type textarea "Customer wants"
type textarea "x"
type textarea "Customer wants next"
type textarea "x"
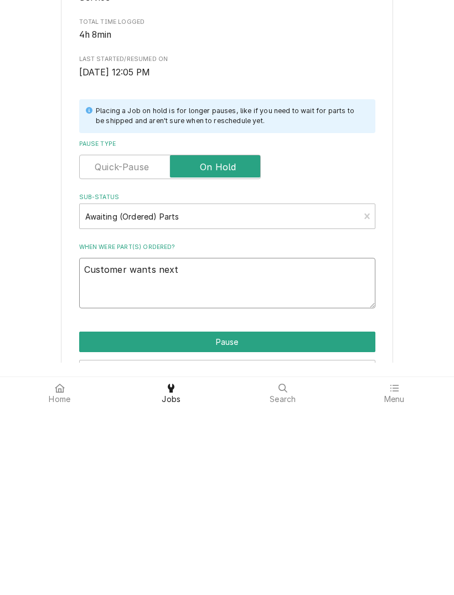
type textarea "Customer wants next day"
type textarea "x"
type textarea "Customer wants next day air."
type textarea "x"
type textarea "Customer wants next day air order."
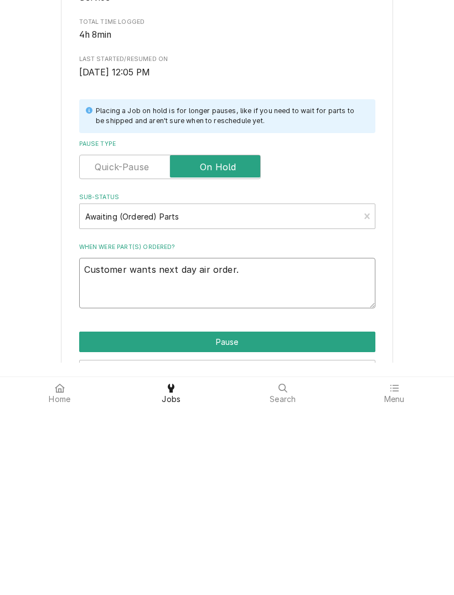
type textarea "x"
type textarea "Customer wants next day air order part."
type textarea "x"
type textarea "Customer wants next day air order part sensor"
type textarea "x"
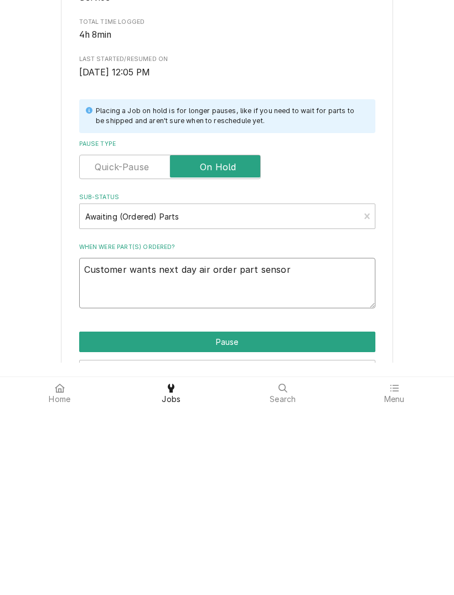
type textarea "Customer wants next day air order part sensor safe"
type textarea "x"
type textarea "Customer wants next day air order part sensor safe board."
type textarea "x"
type textarea "Customer wants next day air order part sensor safe board."
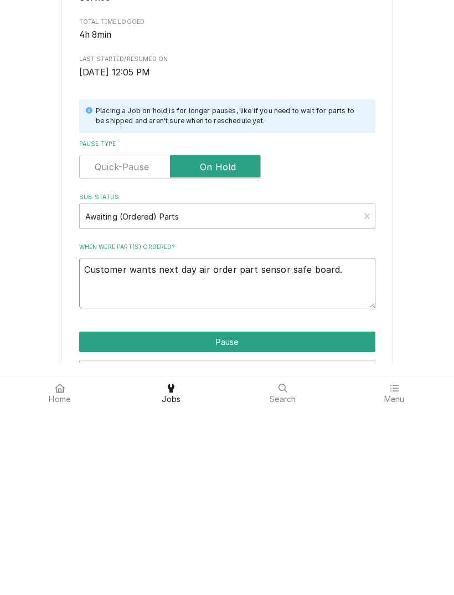
type textarea "x"
type textarea "Customer wants next day air order part sensor safe board."
type textarea "x"
type textarea "Customer wants next day air order part sensor safe board."
type textarea "x"
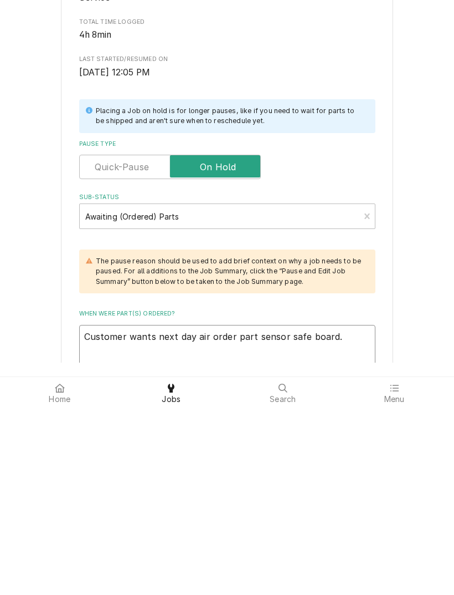
type textarea "Customer wants next day air order part sensor safe board."
type textarea "x"
type textarea "Customer wants next day air order part sensor safe board."
type textarea "x"
type textarea "Customer wants next day air order part sensor safe board."
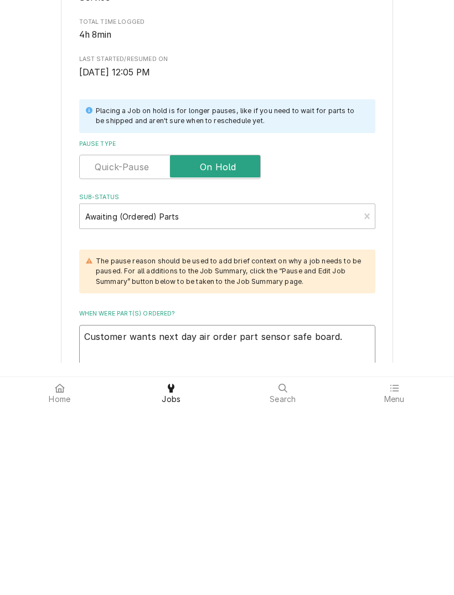
type textarea "x"
type textarea "Customer wants next day air order part sensor safe board."
type textarea "x"
type textarea "Customer wants next day air order part sensor safe board."
type textarea "x"
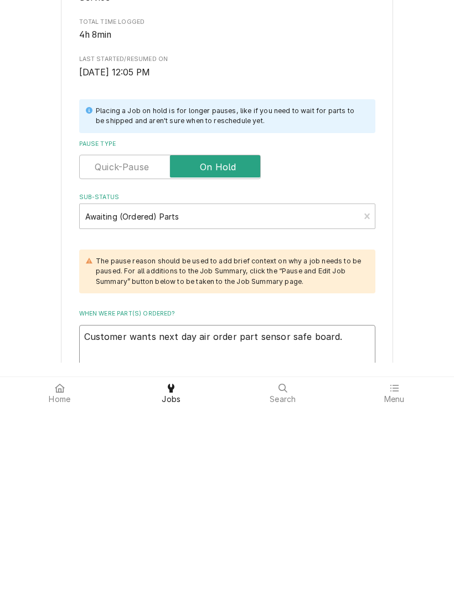
type textarea "Customer wants next day air order part sensor safe board."
type textarea "x"
type textarea "Customer wants next day air order part sensor safe board."
type textarea "x"
type textarea "Customer wants next day air order part sensor safe board."
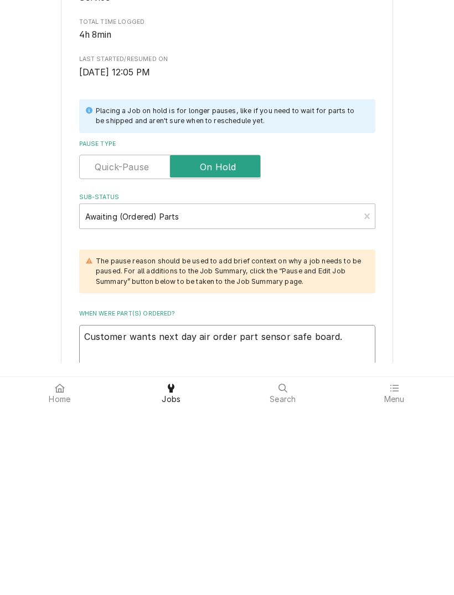
type textarea "x"
type textarea "Customer wants next day air order part sensor safe board."
type textarea "x"
type textarea "Customer wants next day air order part sensor safe board."
type textarea "x"
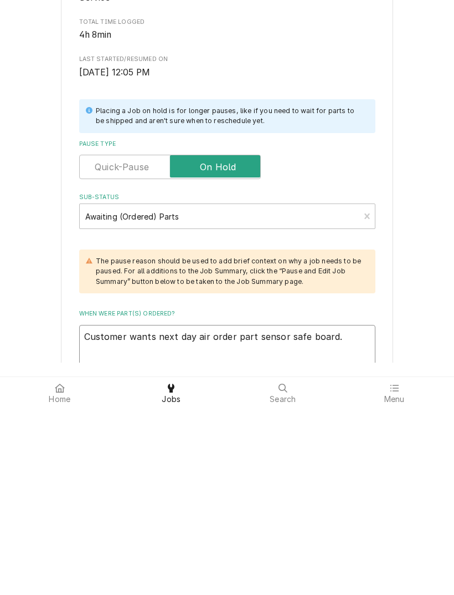
type textarea "Customer wants next day air order part sensor safe board."
type textarea "x"
type textarea "Customer wants next day air order part sensor safe board. 5"
type textarea "x"
type textarea "Customer wants next day air order part sensor safe board. 50"
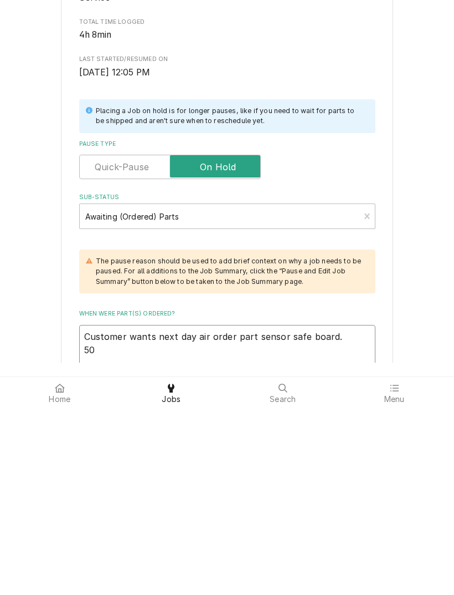
type textarea "x"
type textarea "Customer wants next day air order part sensor safe board. 502"
type textarea "x"
type textarea "Customer wants next day air order part sensor safe board. 5022"
type textarea "x"
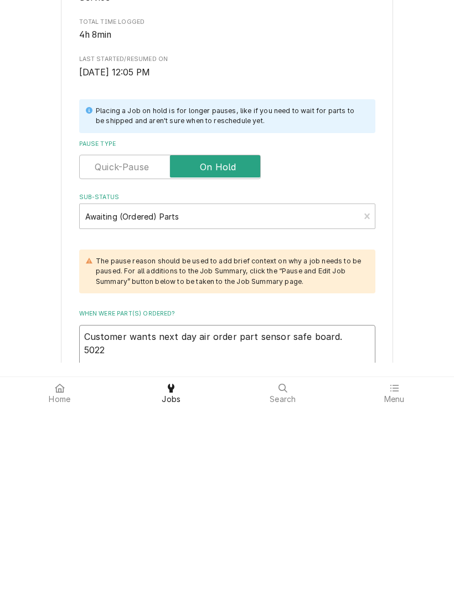
type textarea "Customer wants next day air order part sensor safe board. 50224"
type textarea "x"
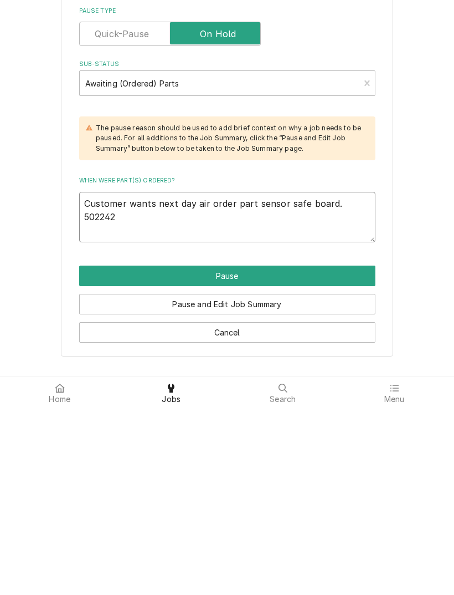
scroll to position [132, 0]
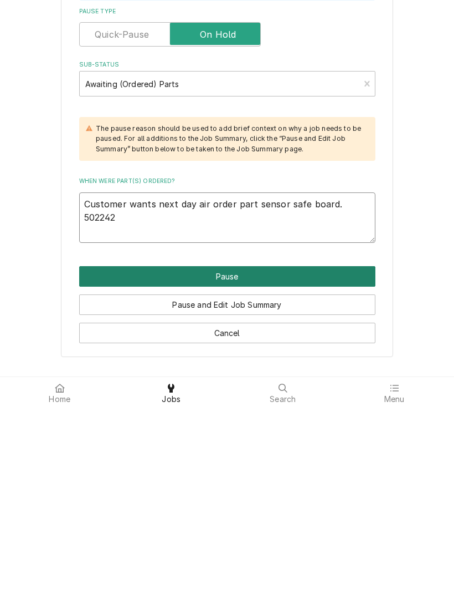
type textarea "Customer wants next day air order part sensor safe board. 502242"
click at [224, 453] on button "Pause" at bounding box center [227, 463] width 296 height 21
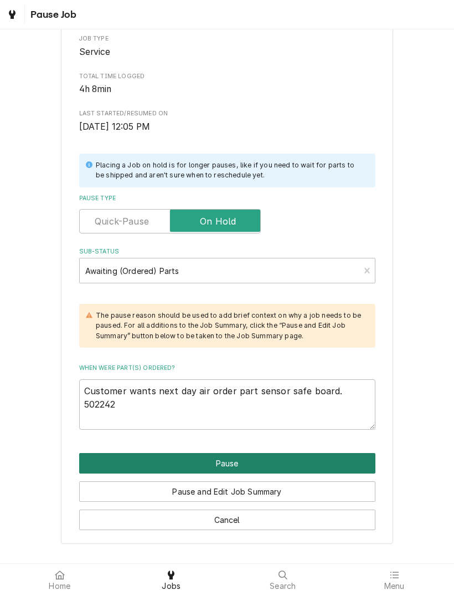
type textarea "x"
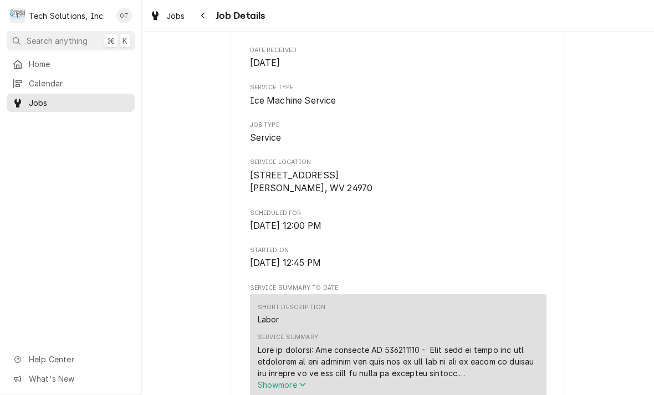
scroll to position [136, 0]
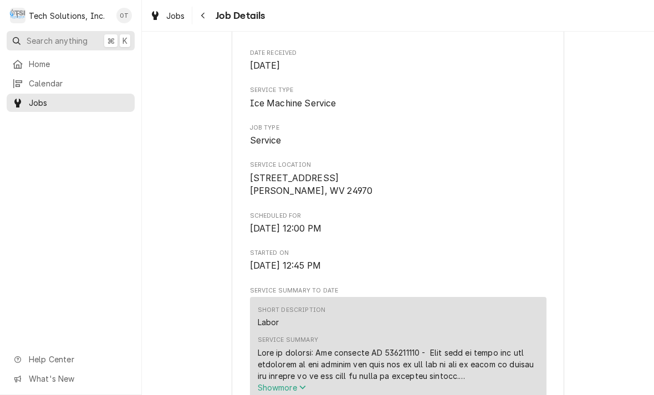
click at [38, 47] on button "Search anything ⌘ K" at bounding box center [71, 40] width 128 height 19
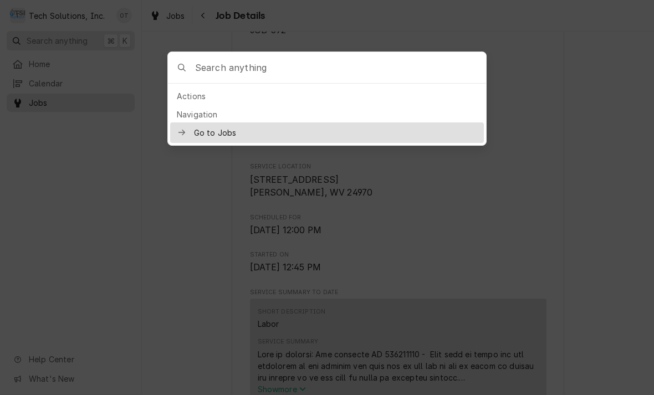
click at [42, 51] on div at bounding box center [327, 197] width 654 height 395
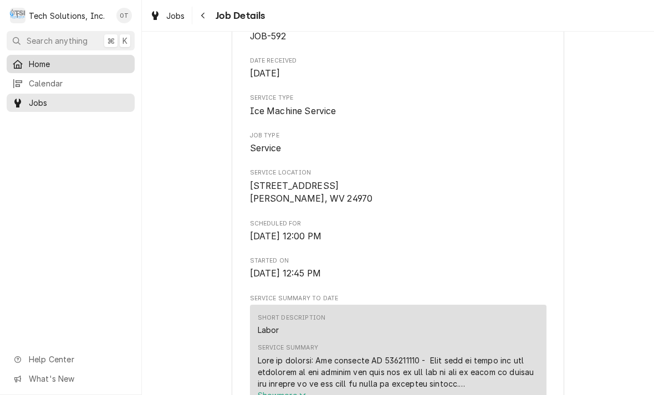
click at [39, 63] on span "Home" at bounding box center [79, 64] width 100 height 12
